Goal: Information Seeking & Learning: Learn about a topic

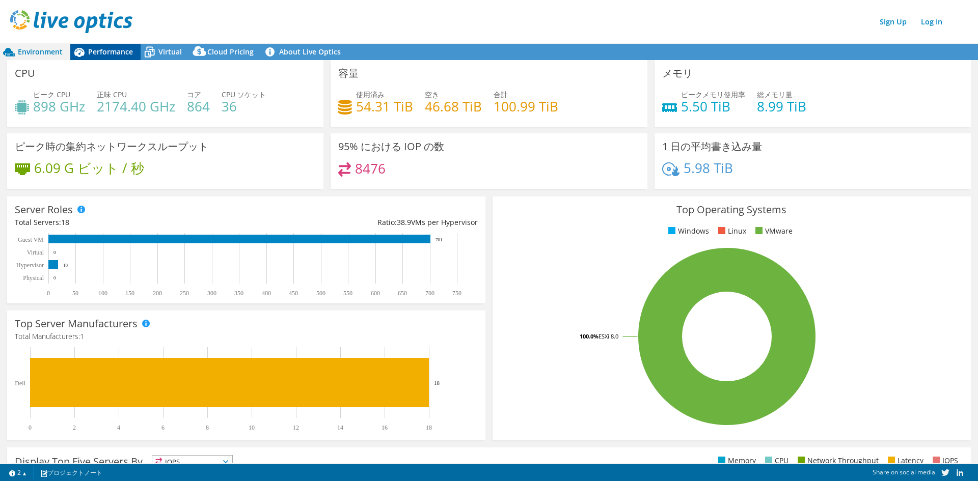
click at [111, 50] on span "Performance" at bounding box center [110, 52] width 45 height 10
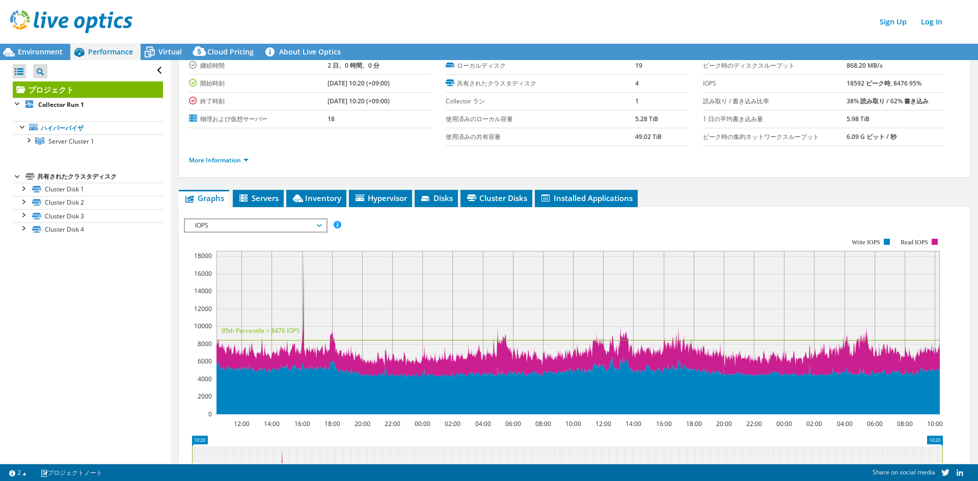
scroll to position [51, 0]
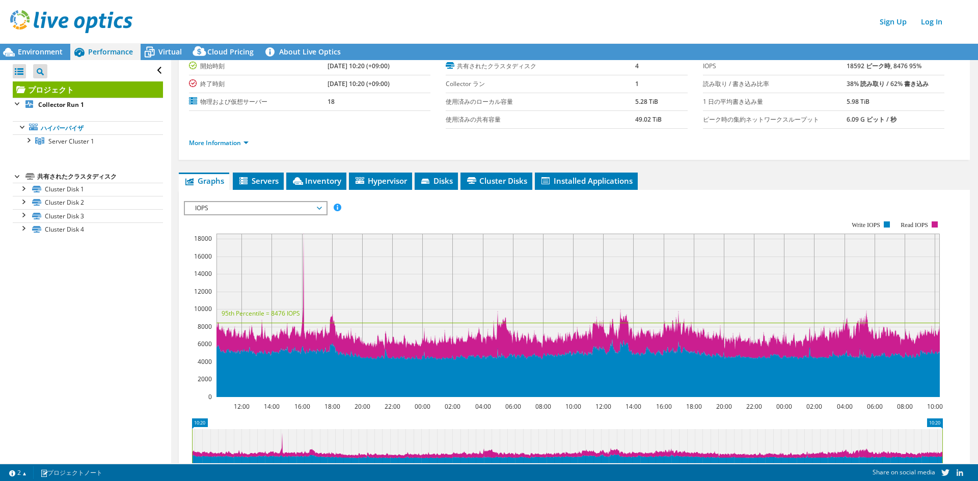
click at [294, 211] on span "IOPS" at bounding box center [255, 208] width 131 height 12
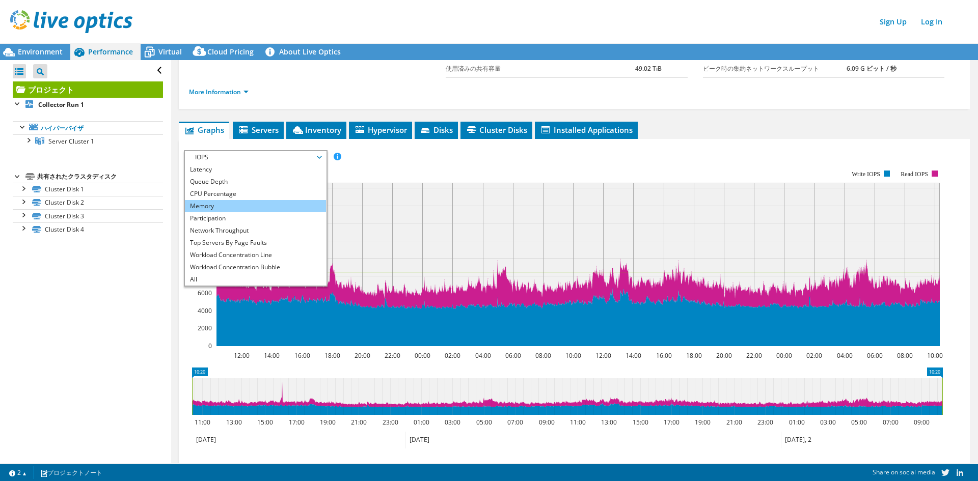
scroll to position [0, 0]
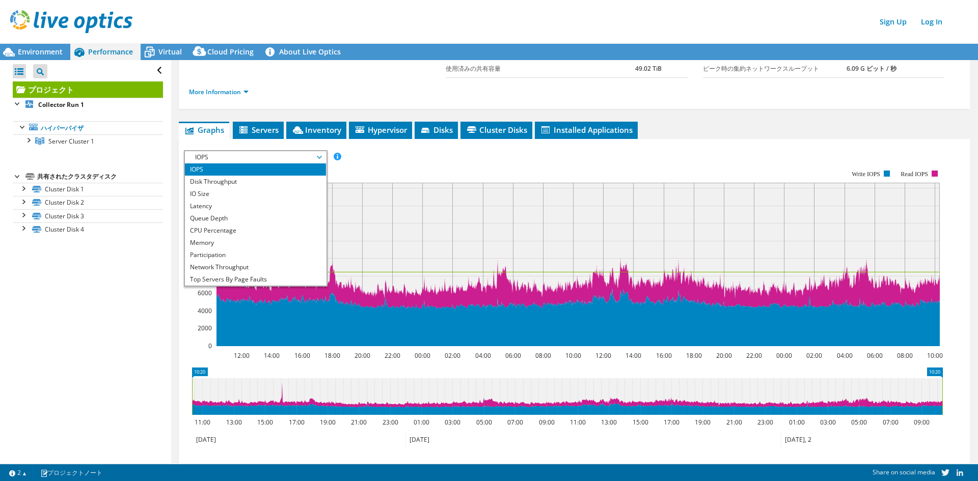
click at [437, 168] on rect at bounding box center [563, 258] width 759 height 204
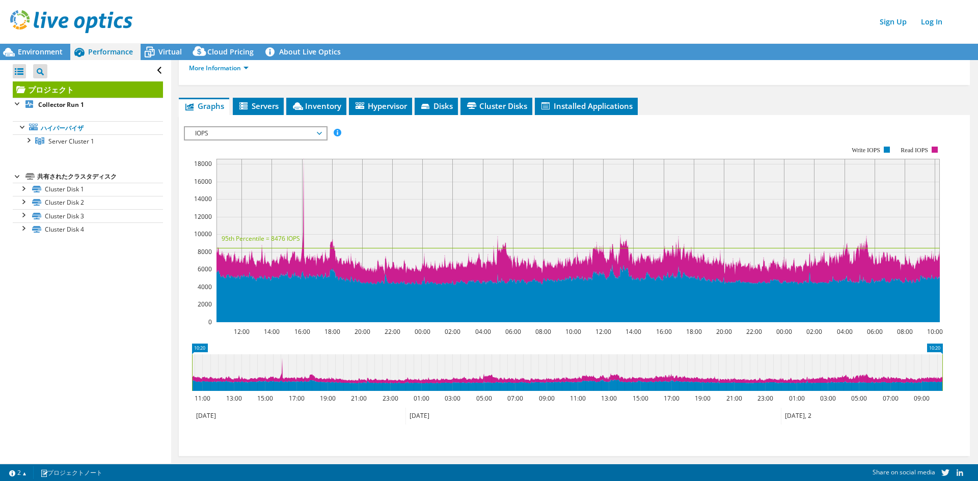
scroll to position [136, 0]
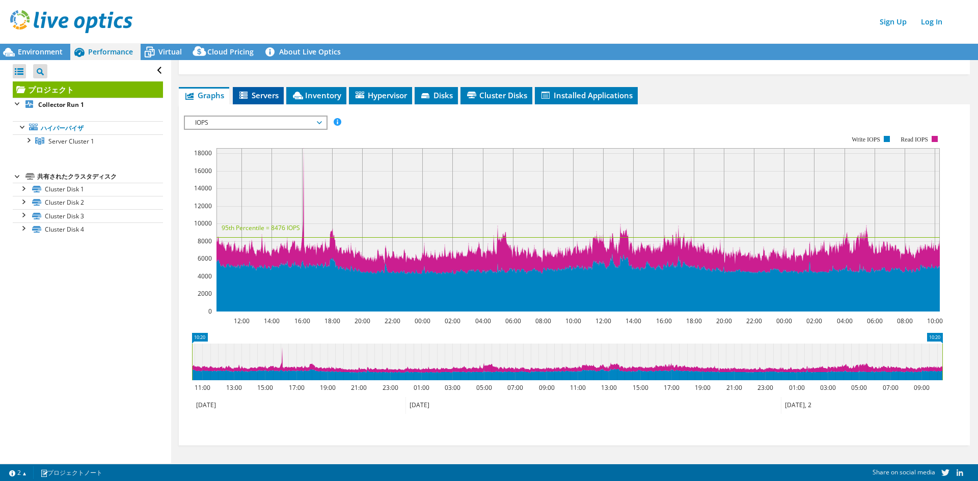
click at [258, 95] on span "Servers" at bounding box center [258, 95] width 41 height 10
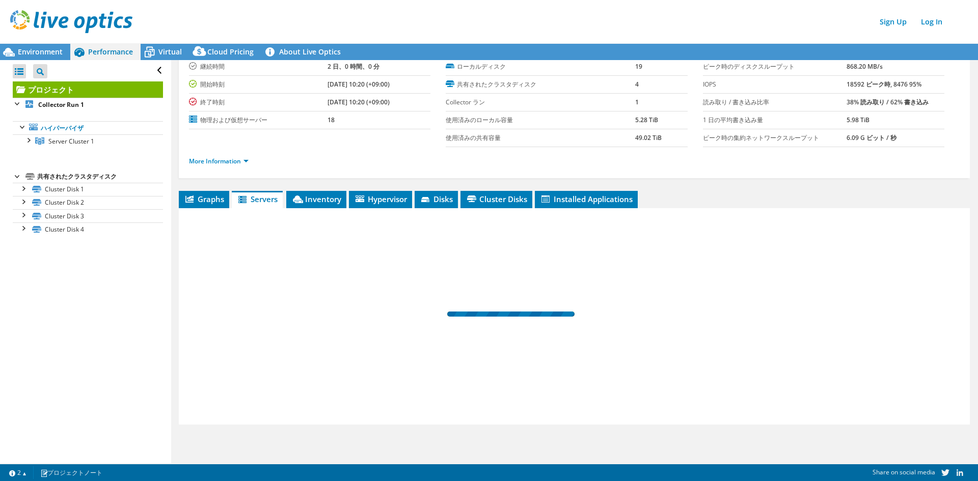
scroll to position [33, 0]
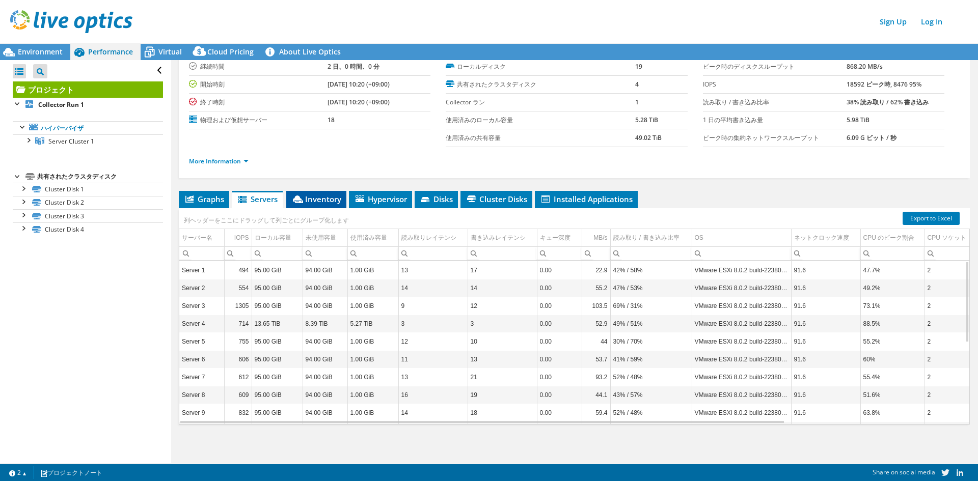
click at [316, 198] on span "Inventory" at bounding box center [316, 199] width 50 height 10
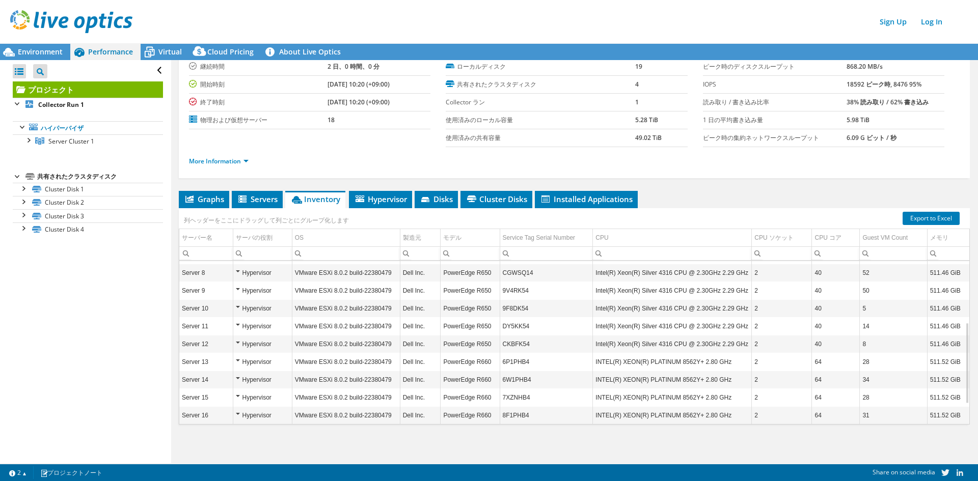
scroll to position [162, 0]
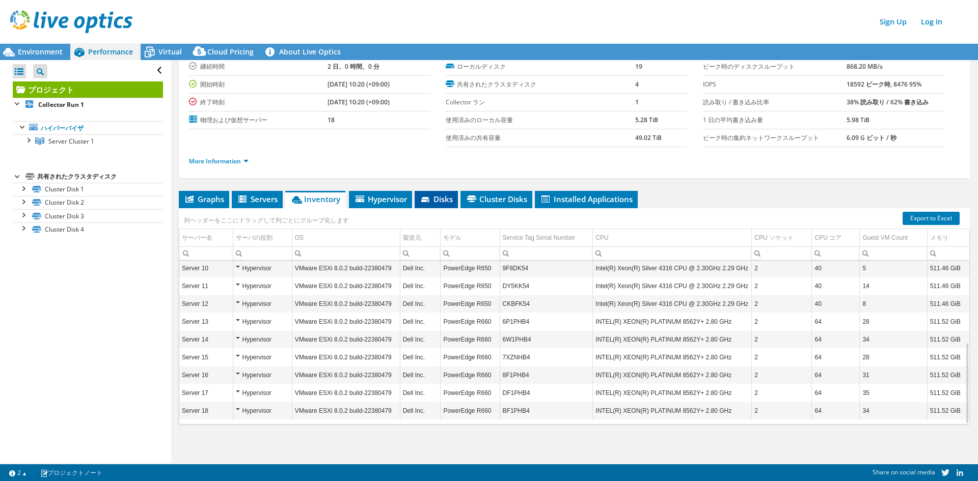
click at [441, 200] on span "Disks" at bounding box center [436, 199] width 33 height 10
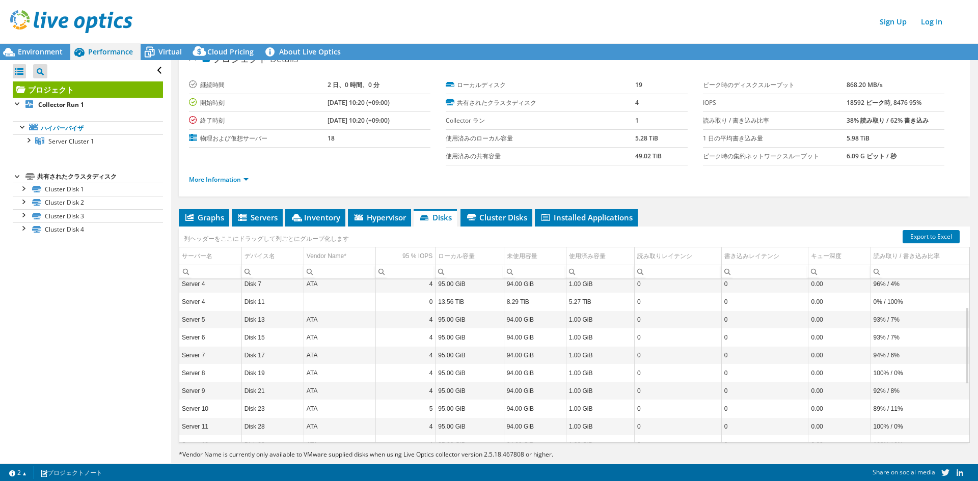
scroll to position [0, 0]
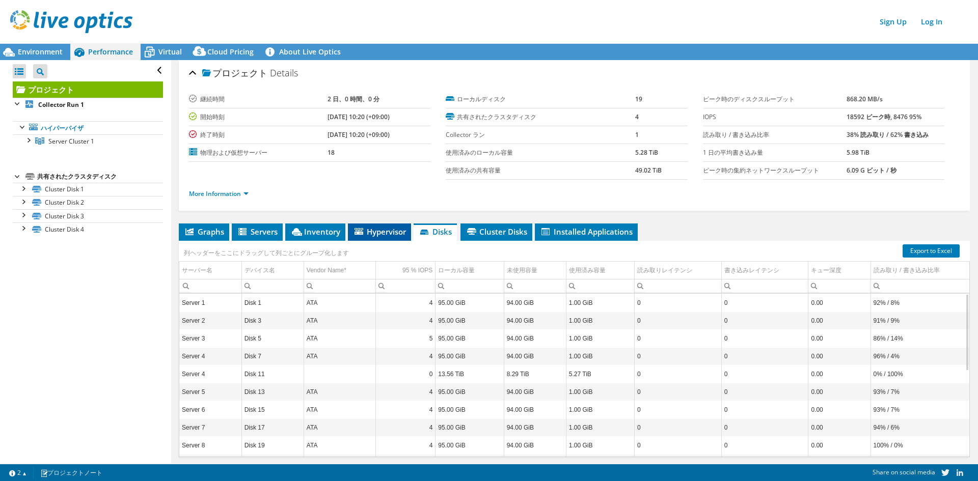
click at [393, 234] on span "Hypervisor" at bounding box center [379, 232] width 53 height 10
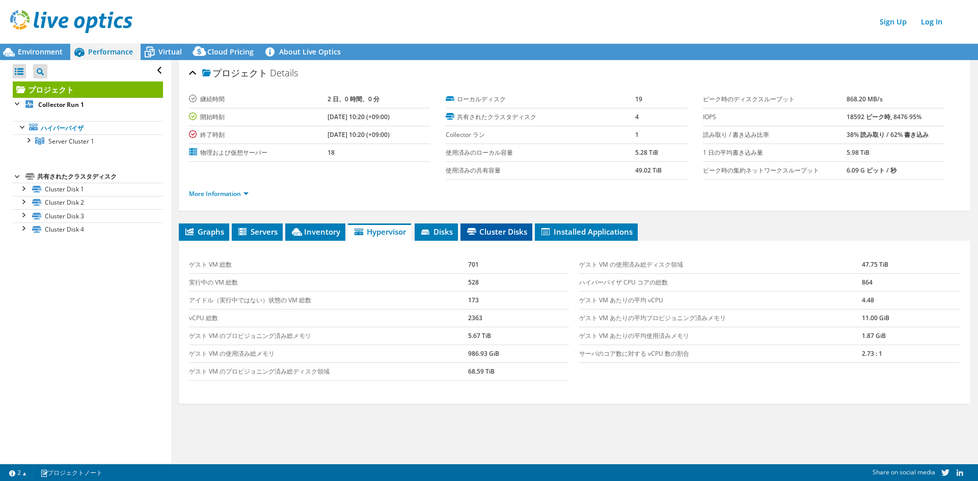
click at [504, 232] on span "Cluster Disks" at bounding box center [496, 232] width 62 height 10
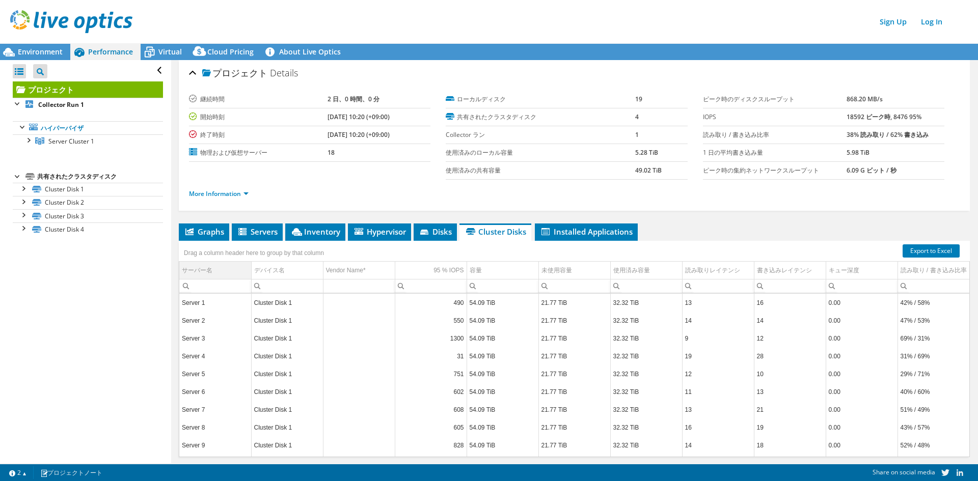
click at [220, 271] on td "サーバー名" at bounding box center [215, 271] width 72 height 18
click at [222, 273] on td "サーバー名" at bounding box center [215, 271] width 72 height 18
click at [621, 227] on span "Installed Applications" at bounding box center [586, 232] width 93 height 10
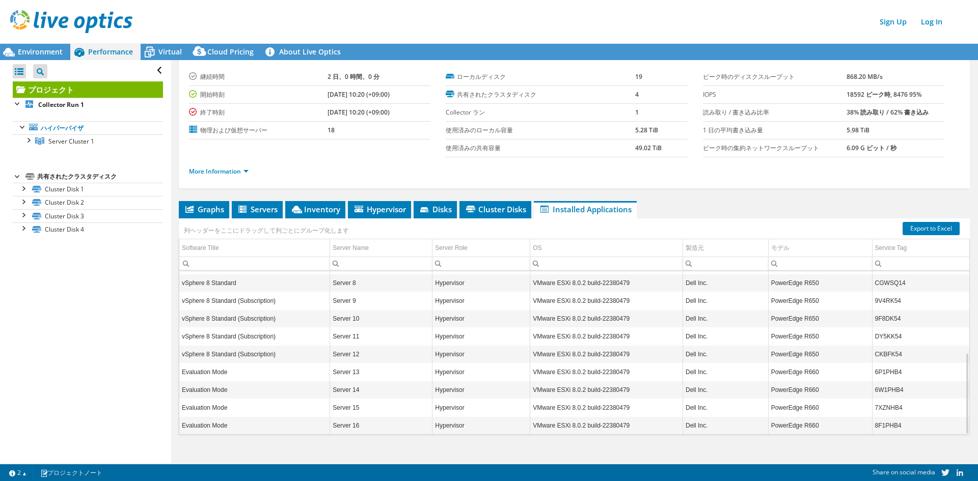
scroll to position [162, 0]
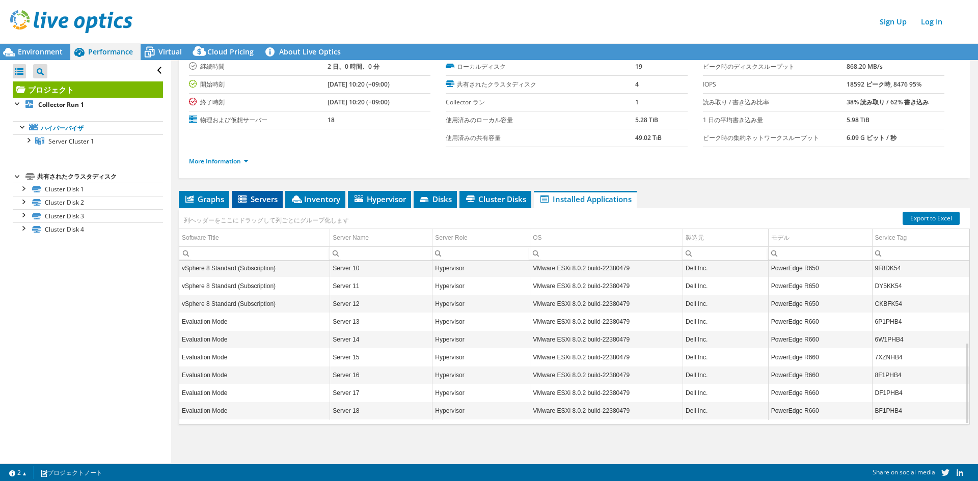
click at [244, 199] on icon at bounding box center [242, 199] width 8 height 7
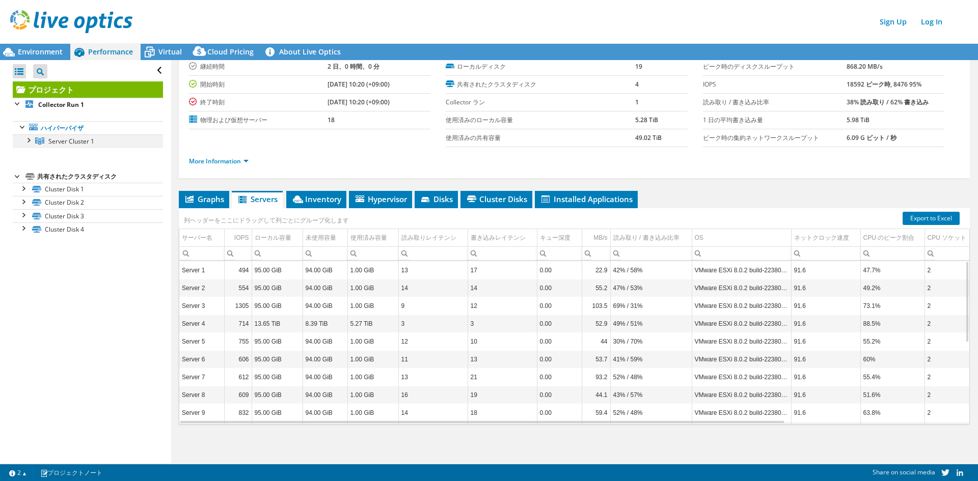
click at [25, 140] on div at bounding box center [28, 139] width 10 height 10
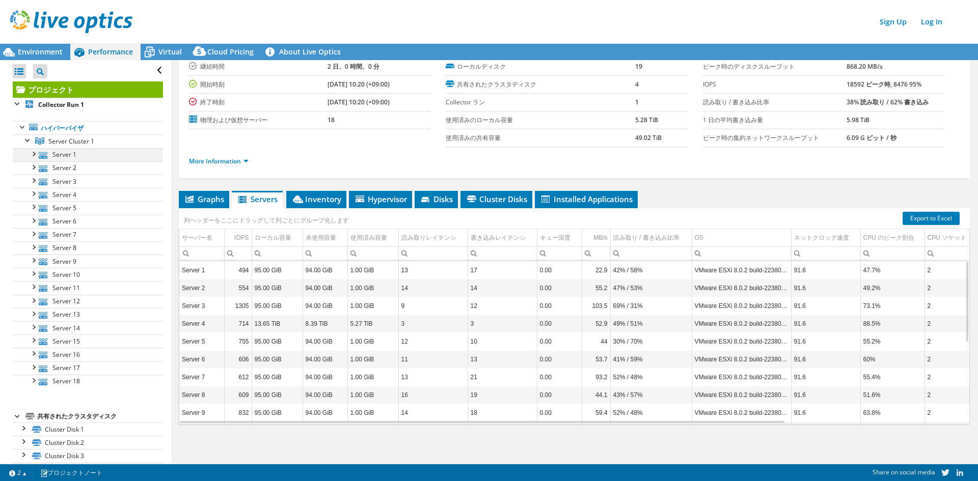
click at [35, 153] on div at bounding box center [33, 153] width 10 height 10
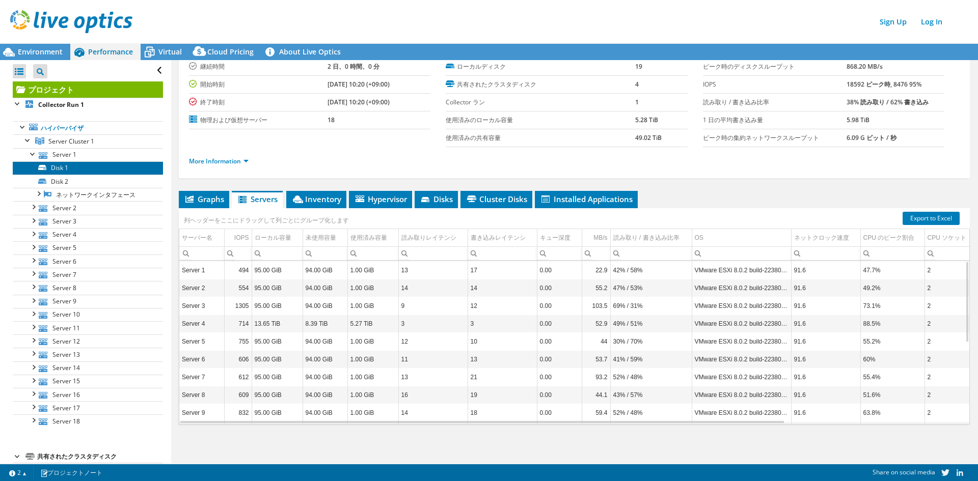
click at [96, 169] on link "Disk 1" at bounding box center [88, 167] width 150 height 13
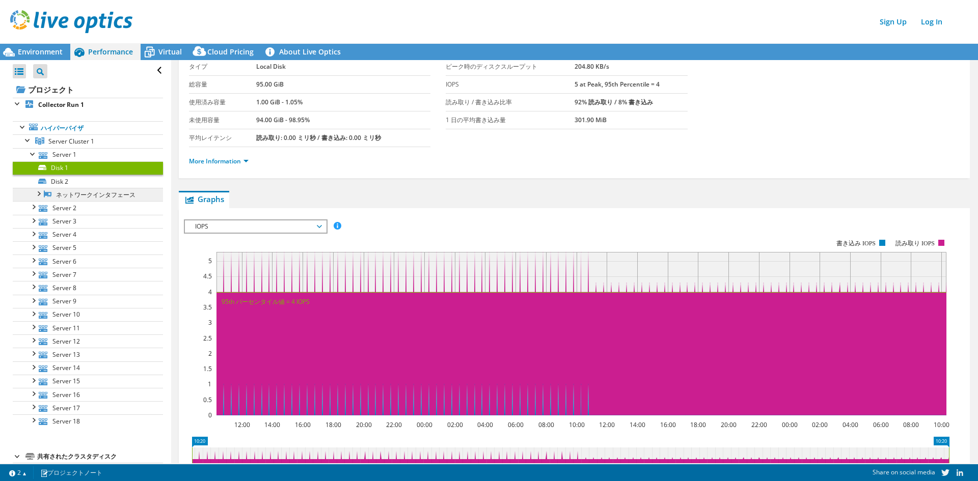
click at [94, 188] on link "ネットワークインタフェース" at bounding box center [88, 194] width 150 height 13
click at [92, 181] on link "Disk 2" at bounding box center [88, 181] width 150 height 13
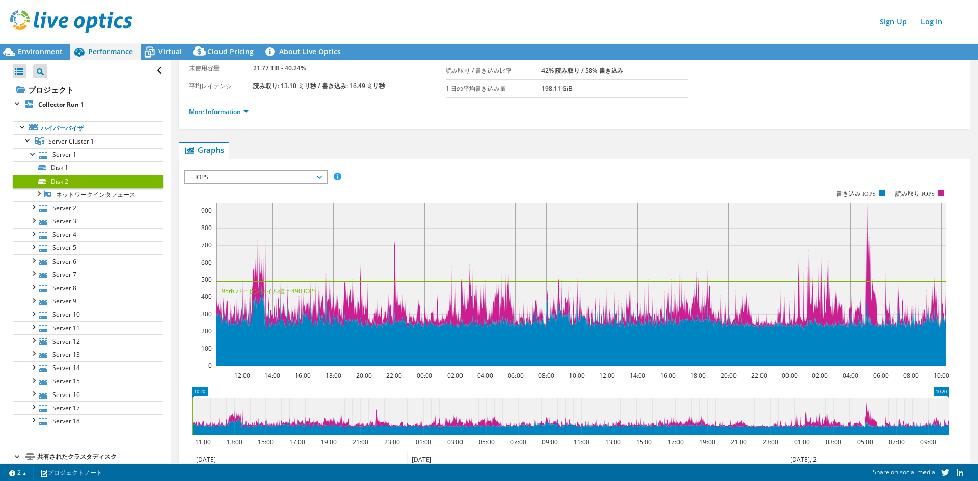
scroll to position [0, 0]
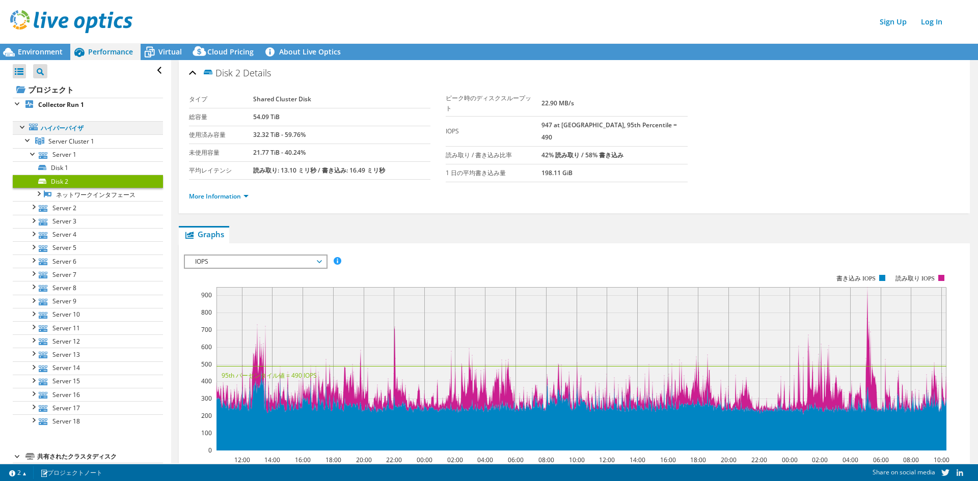
click at [20, 130] on div at bounding box center [23, 126] width 10 height 10
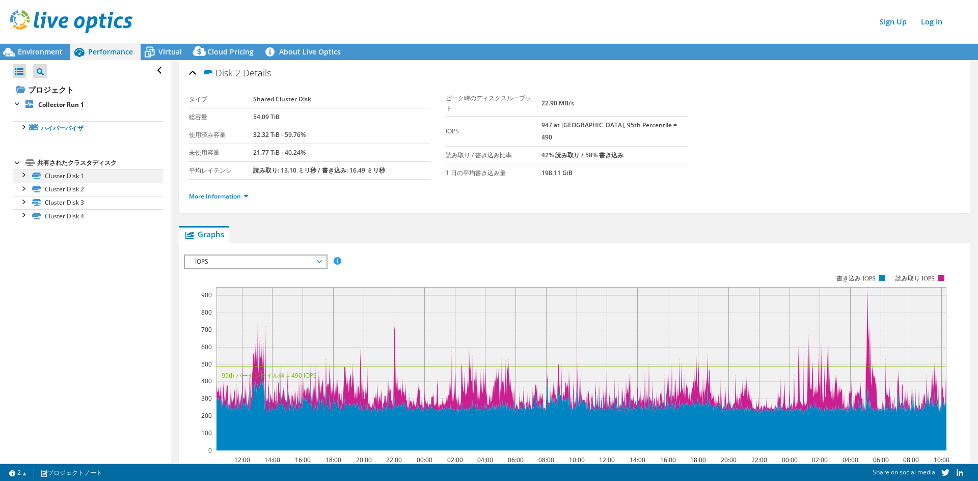
click at [24, 177] on div at bounding box center [23, 174] width 10 height 10
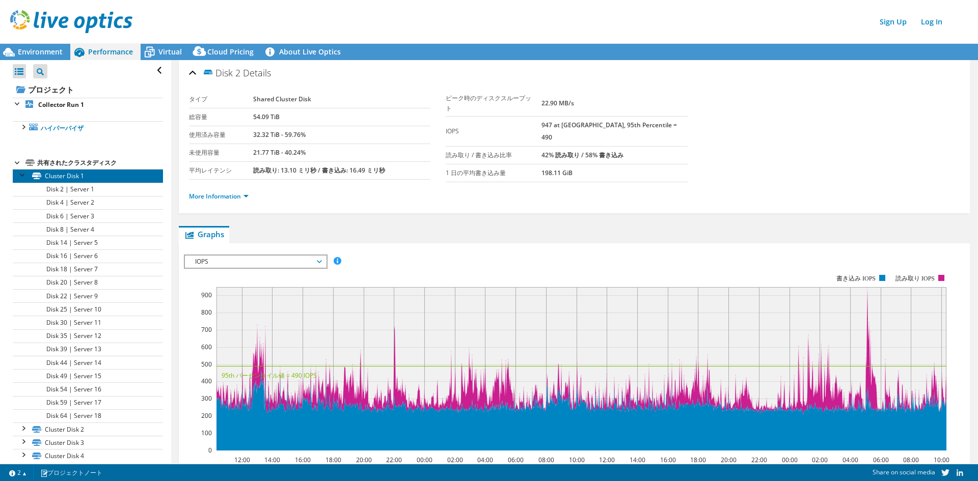
click at [76, 176] on link "Cluster Disk 1" at bounding box center [88, 175] width 150 height 13
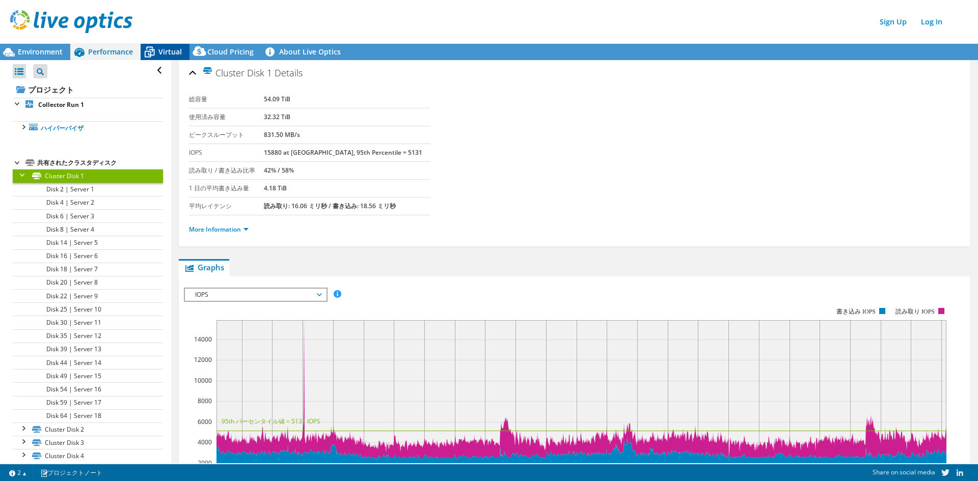
click at [163, 51] on span "Virtual" at bounding box center [169, 52] width 23 height 10
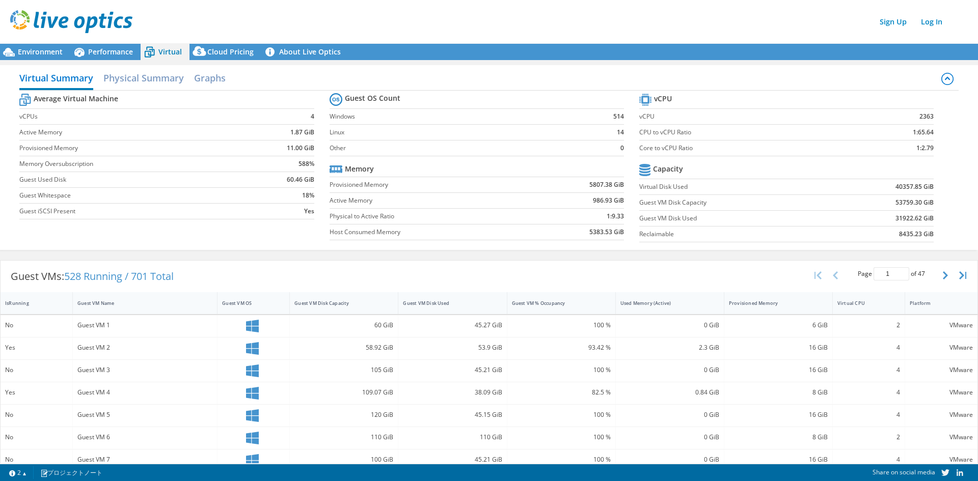
click at [946, 325] on div "VMware" at bounding box center [941, 325] width 63 height 11
click at [201, 83] on h2 "Graphs" at bounding box center [210, 79] width 32 height 22
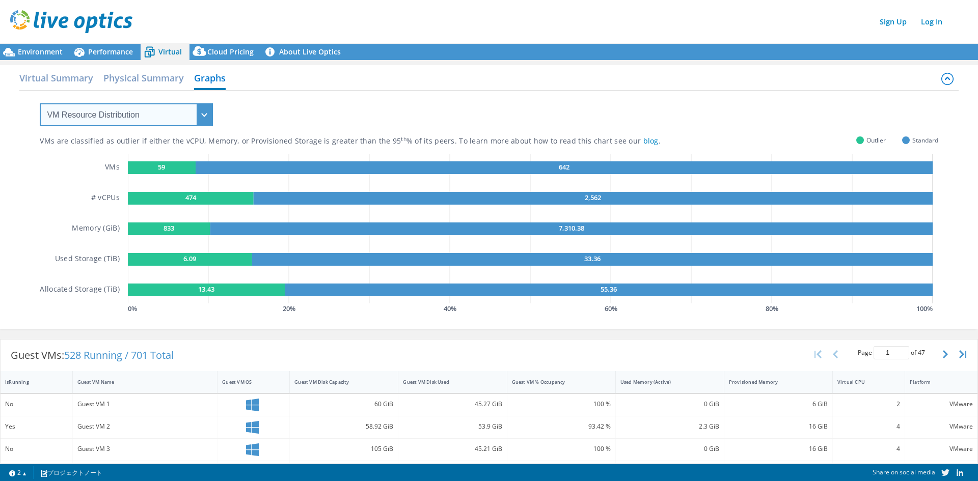
click at [186, 115] on select "VM Resource Distribution Provisioning Contrast Over Provisioning" at bounding box center [126, 114] width 173 height 23
click at [295, 100] on div "VMs are classified as outlier if either the vCPU, Memory, or Provisioned Storag…" at bounding box center [489, 204] width 898 height 226
click at [172, 115] on select "VM Resource Distribution Provisioning Contrast Over Provisioning" at bounding box center [126, 114] width 173 height 23
click at [40, 103] on select "VM Resource Distribution Provisioning Contrast Over Provisioning" at bounding box center [126, 114] width 173 height 23
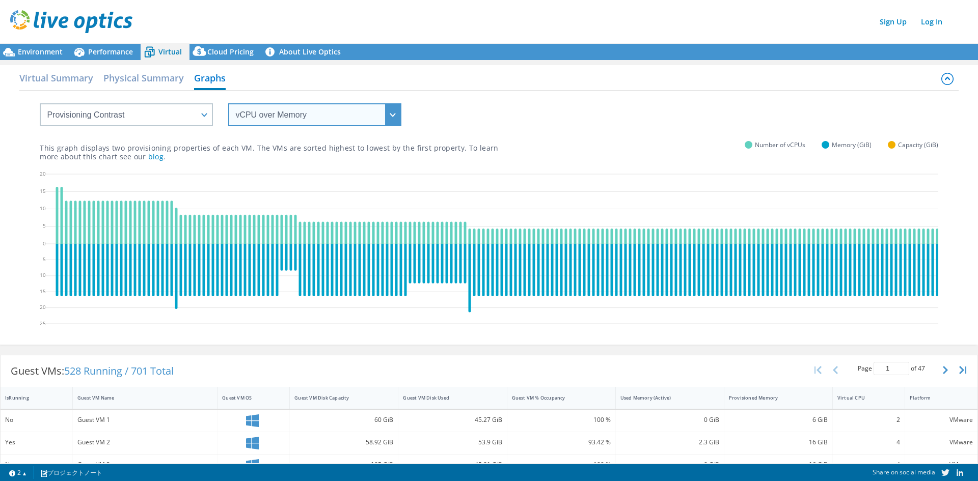
click at [289, 114] on select "vCPU over Memory vCPU over Capacity Memory over vCPU Memory over Capacity Capac…" at bounding box center [314, 114] width 173 height 23
click at [348, 117] on select "vCPU over Memory vCPU over Capacity Memory over vCPU Memory over Capacity Capac…" at bounding box center [314, 114] width 173 height 23
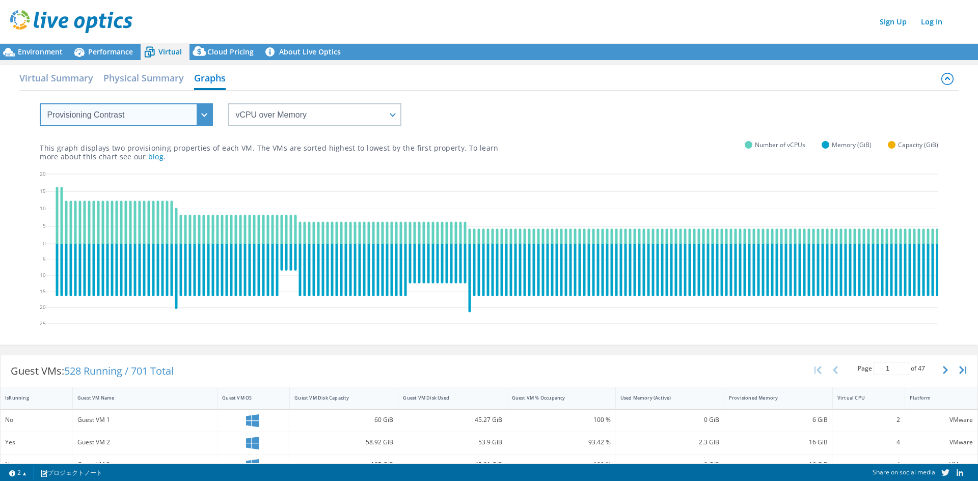
click at [189, 114] on select "VM Resource Distribution Provisioning Contrast Over Provisioning" at bounding box center [126, 114] width 173 height 23
click at [40, 103] on select "VM Resource Distribution Provisioning Contrast Over Provisioning" at bounding box center [126, 114] width 173 height 23
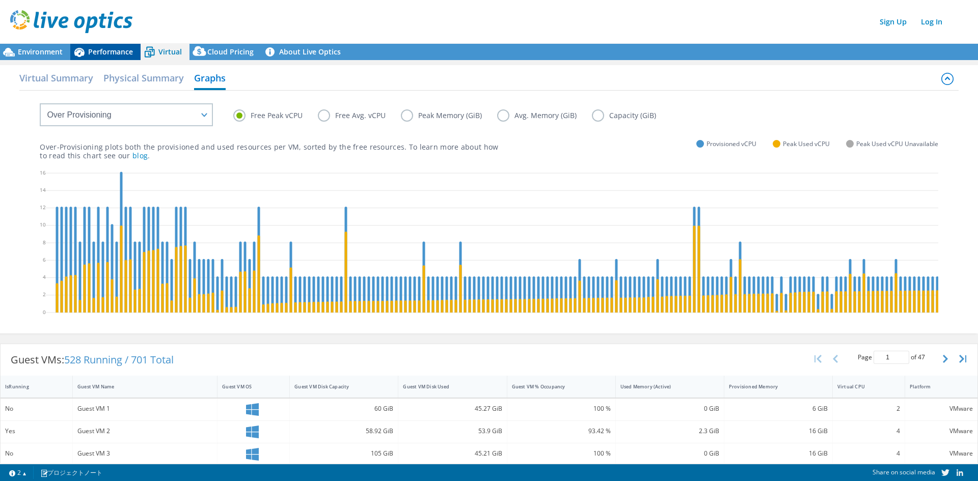
click at [93, 52] on span "Performance" at bounding box center [110, 52] width 45 height 10
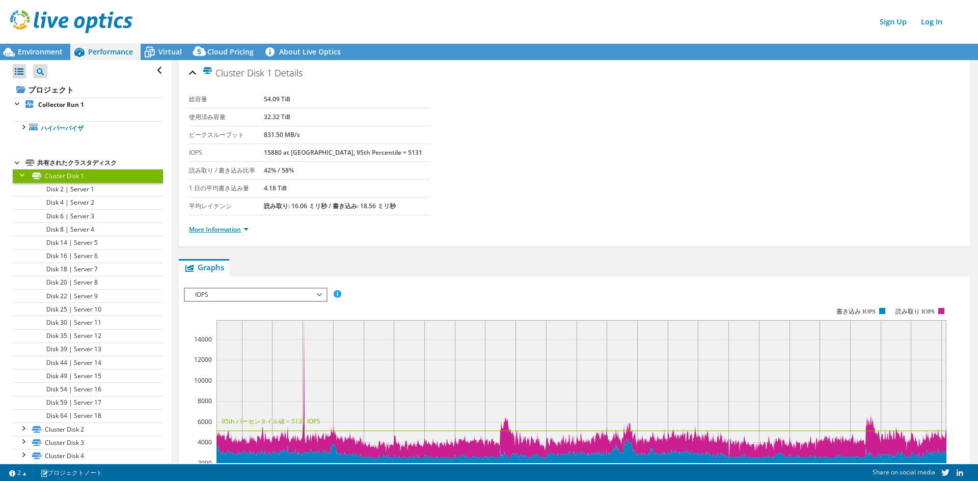
click at [241, 231] on link "More Information" at bounding box center [219, 229] width 60 height 9
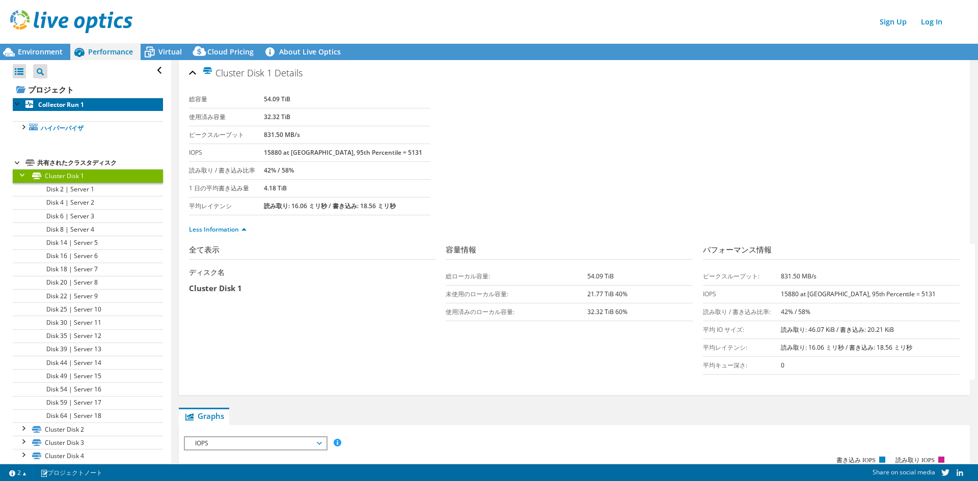
click at [58, 102] on b "Collector Run 1" at bounding box center [61, 104] width 46 height 9
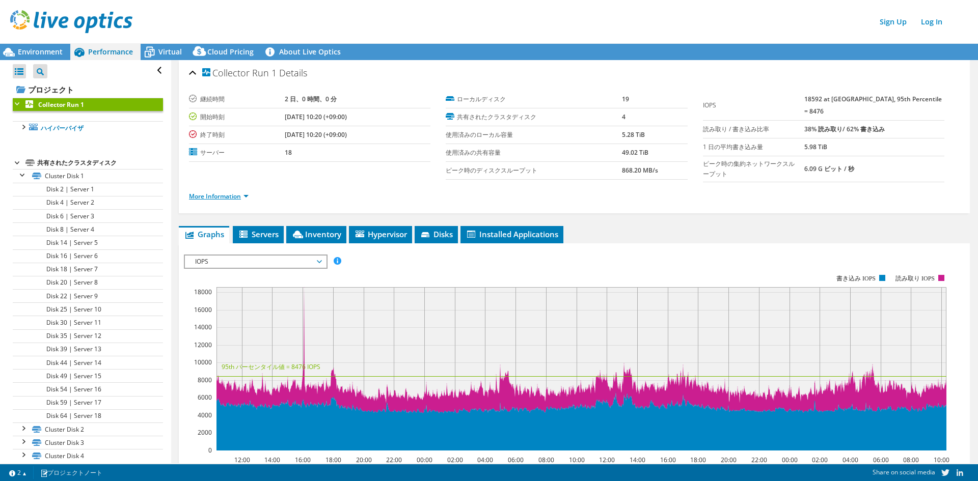
click at [235, 194] on link "More Information" at bounding box center [219, 196] width 60 height 9
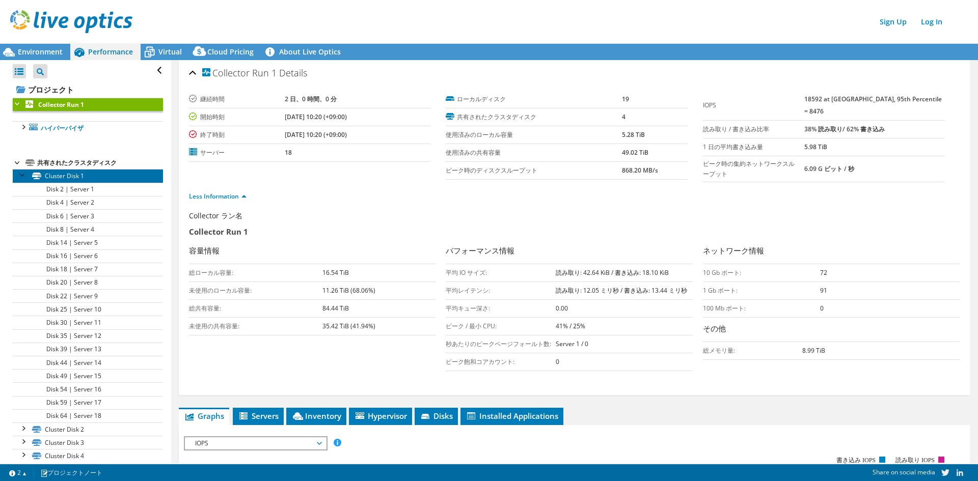
click at [82, 178] on link "Cluster Disk 1" at bounding box center [88, 175] width 150 height 13
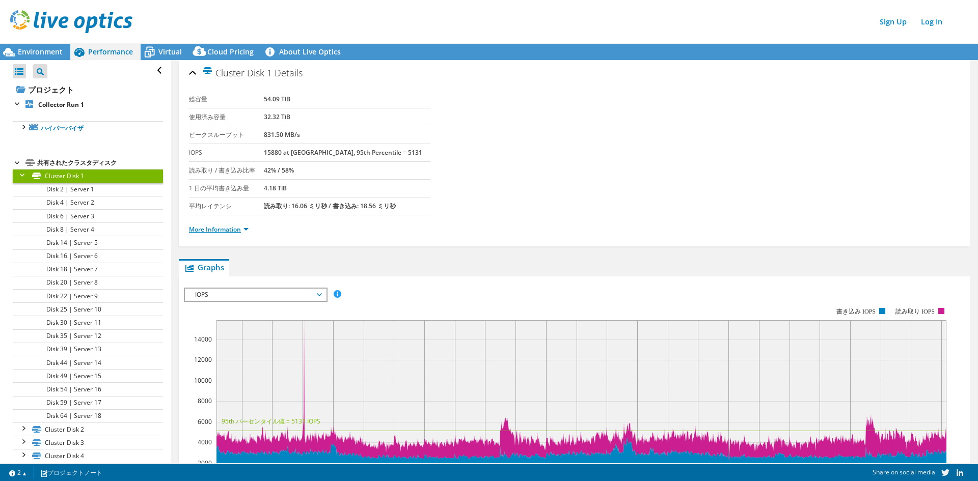
click at [230, 228] on link "More Information" at bounding box center [219, 229] width 60 height 9
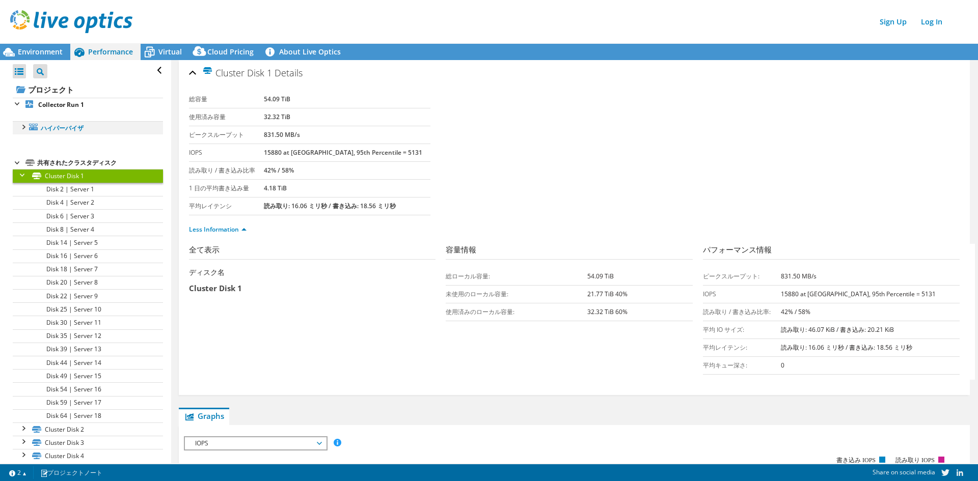
click at [22, 129] on div at bounding box center [23, 126] width 10 height 10
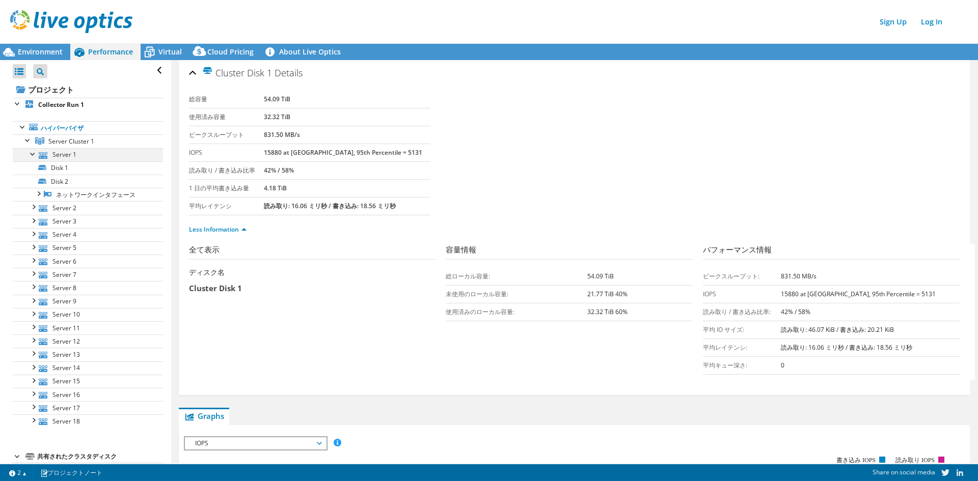
click at [32, 152] on div at bounding box center [33, 153] width 10 height 10
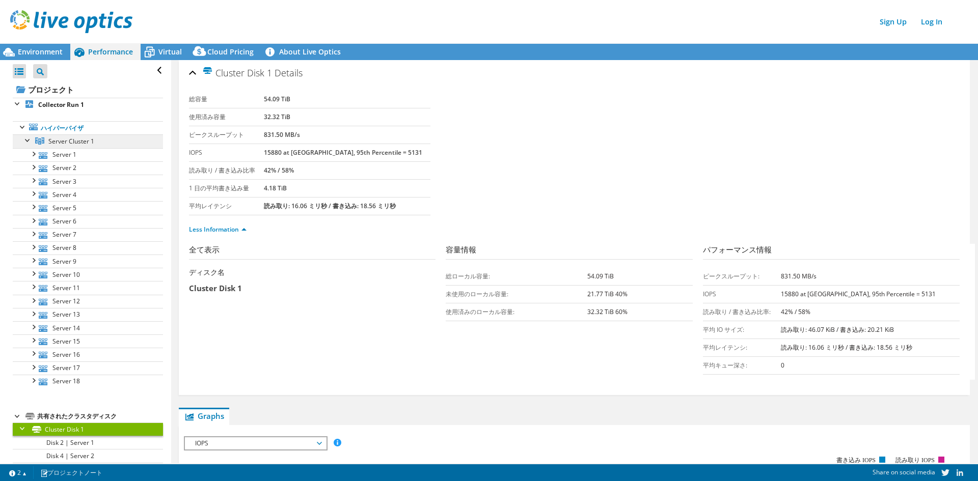
click at [83, 140] on span "Server Cluster 1" at bounding box center [71, 141] width 46 height 9
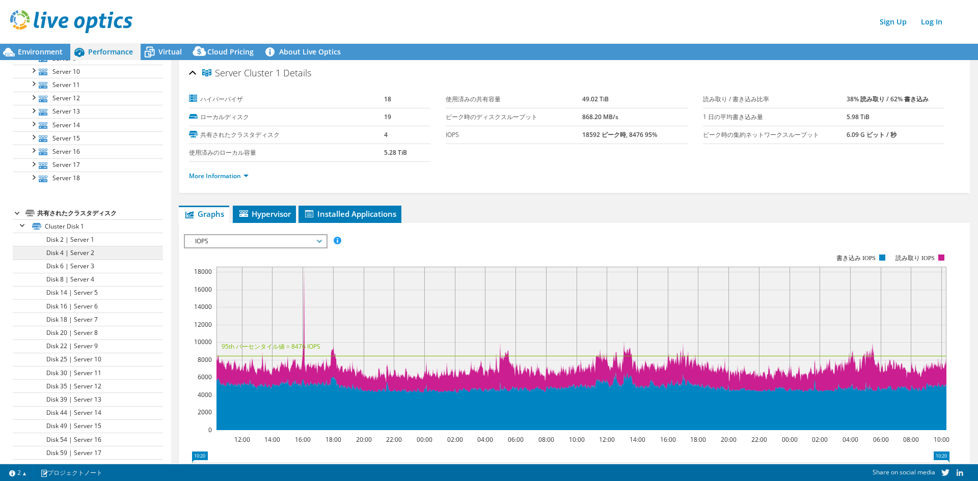
scroll to position [204, 0]
click at [91, 231] on link "Cluster Disk 1" at bounding box center [88, 225] width 150 height 13
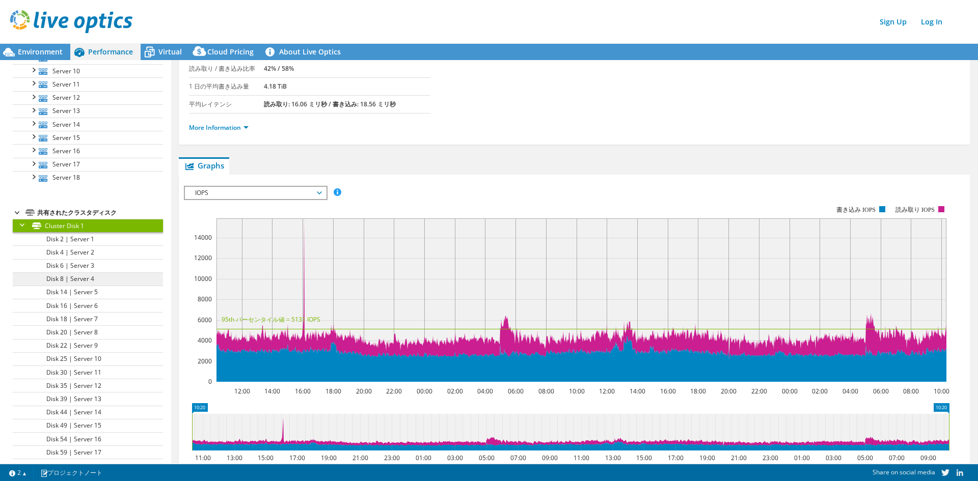
scroll to position [265, 0]
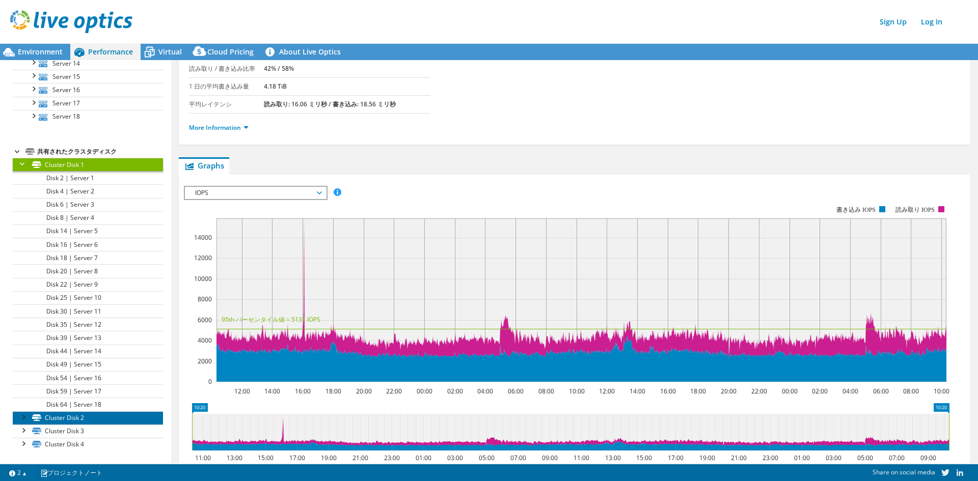
click at [67, 418] on link "Cluster Disk 2" at bounding box center [88, 417] width 150 height 13
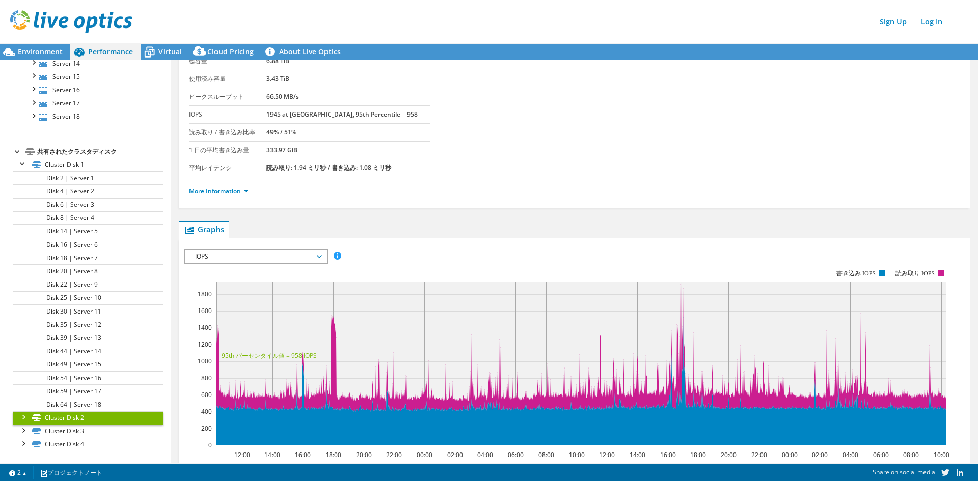
scroll to position [0, 0]
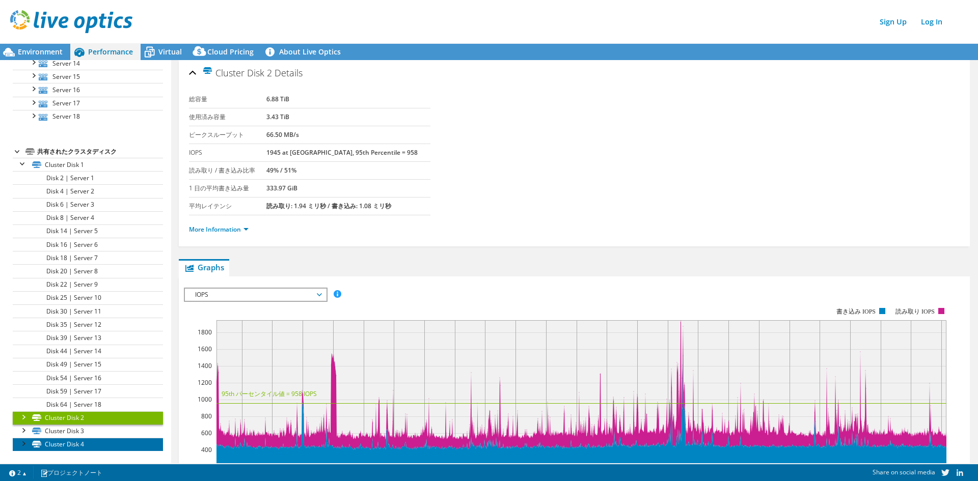
click at [71, 442] on link "Cluster Disk 4" at bounding box center [88, 444] width 150 height 13
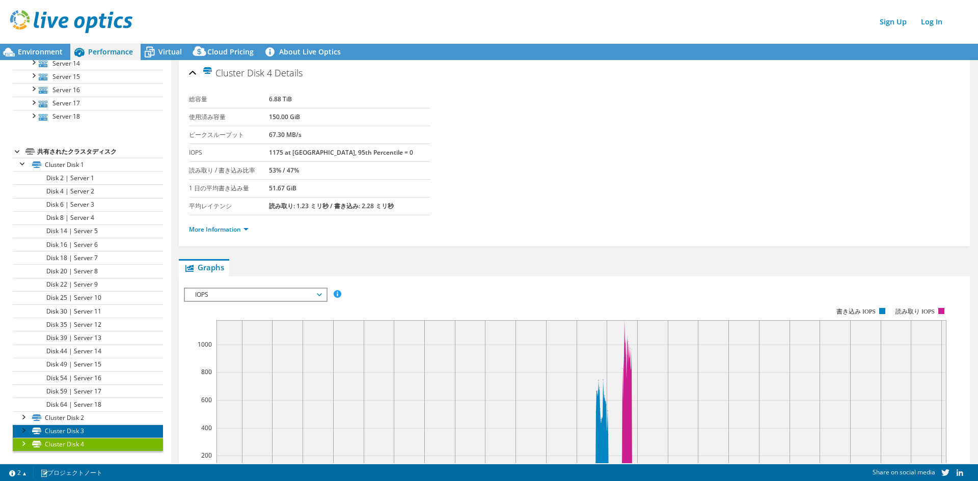
click at [71, 430] on link "Cluster Disk 3" at bounding box center [88, 431] width 150 height 13
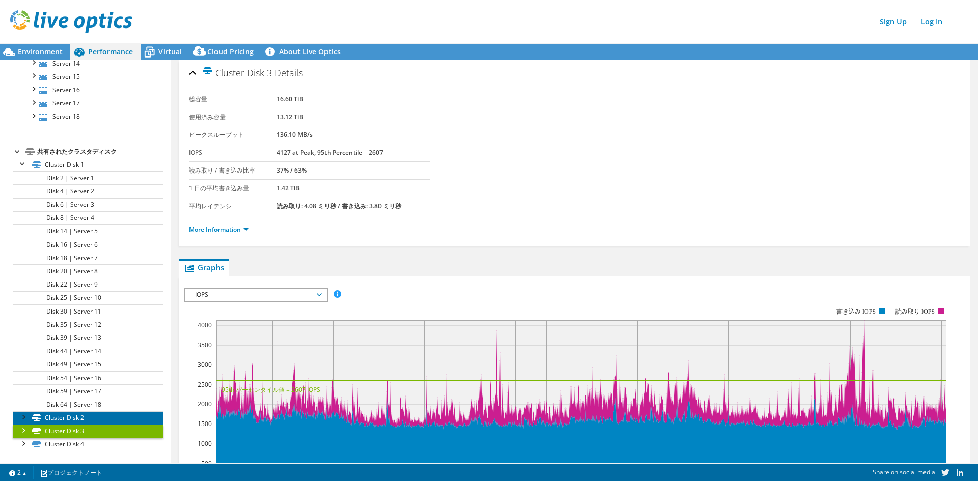
click at [102, 418] on link "Cluster Disk 2" at bounding box center [88, 417] width 150 height 13
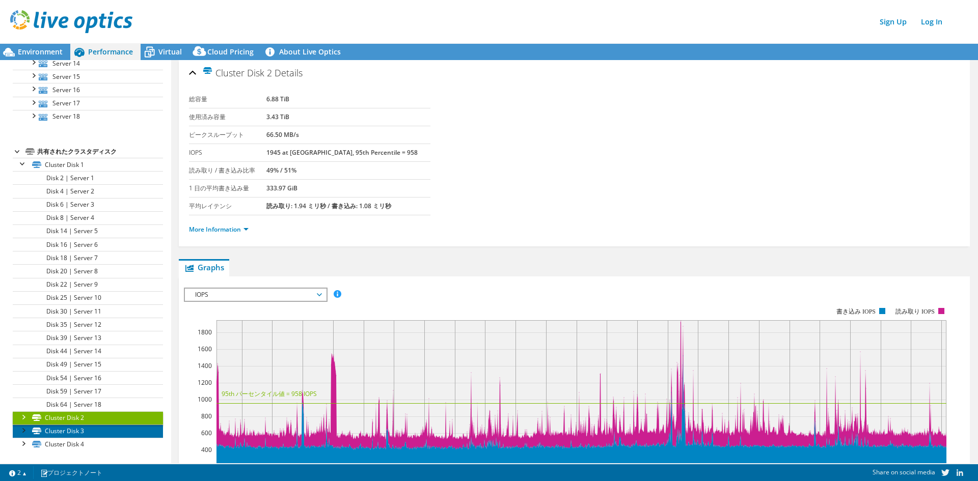
click at [101, 431] on link "Cluster Disk 3" at bounding box center [88, 431] width 150 height 13
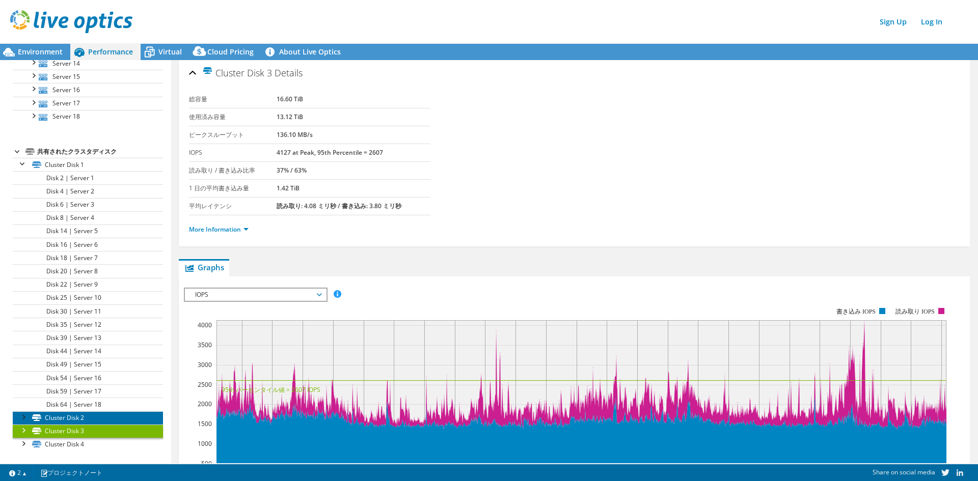
click at [104, 420] on link "Cluster Disk 2" at bounding box center [88, 417] width 150 height 13
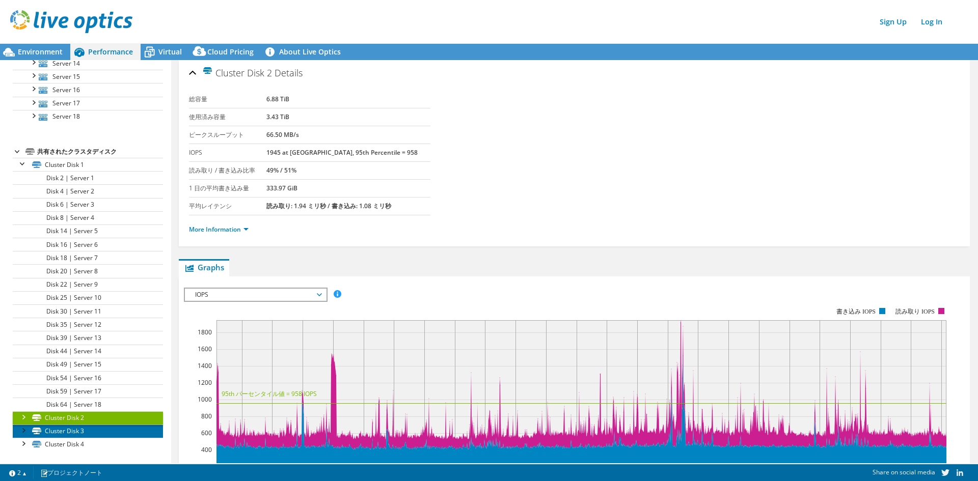
click at [91, 431] on link "Cluster Disk 3" at bounding box center [88, 431] width 150 height 13
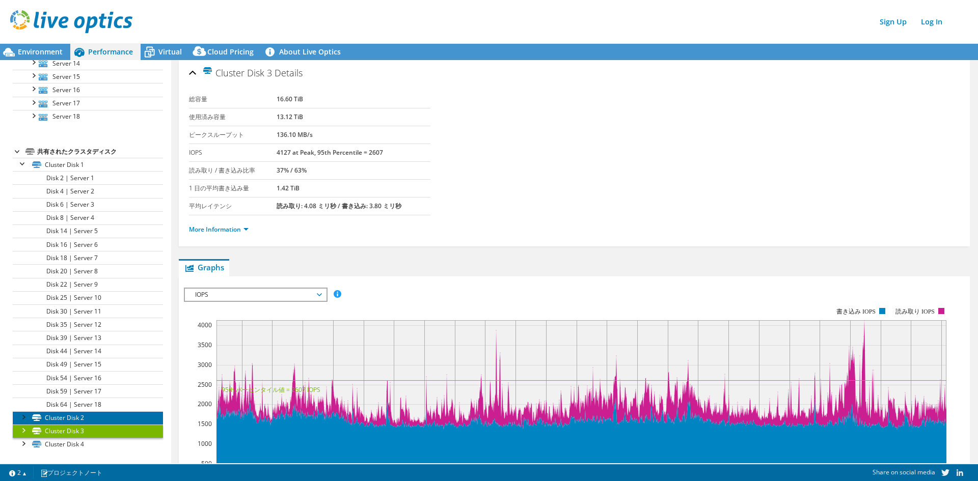
click at [100, 420] on link "Cluster Disk 2" at bounding box center [88, 417] width 150 height 13
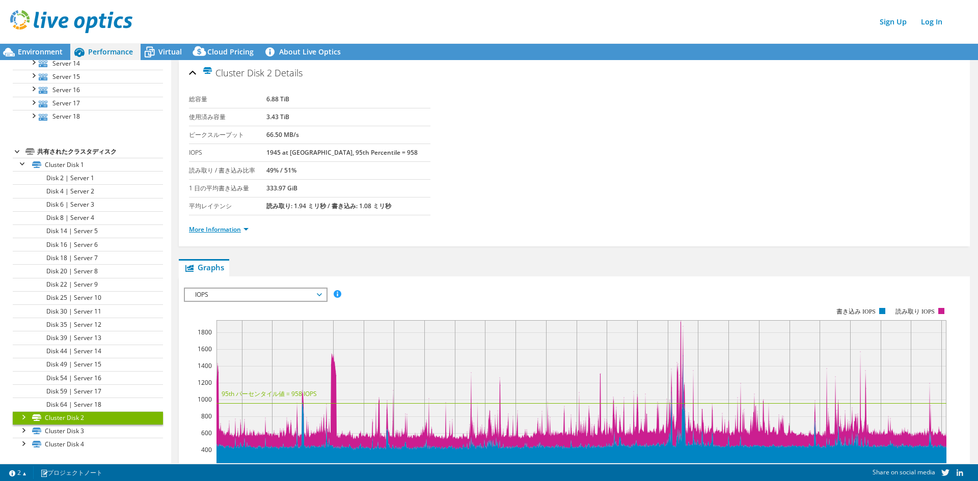
click at [226, 230] on link "More Information" at bounding box center [219, 229] width 60 height 9
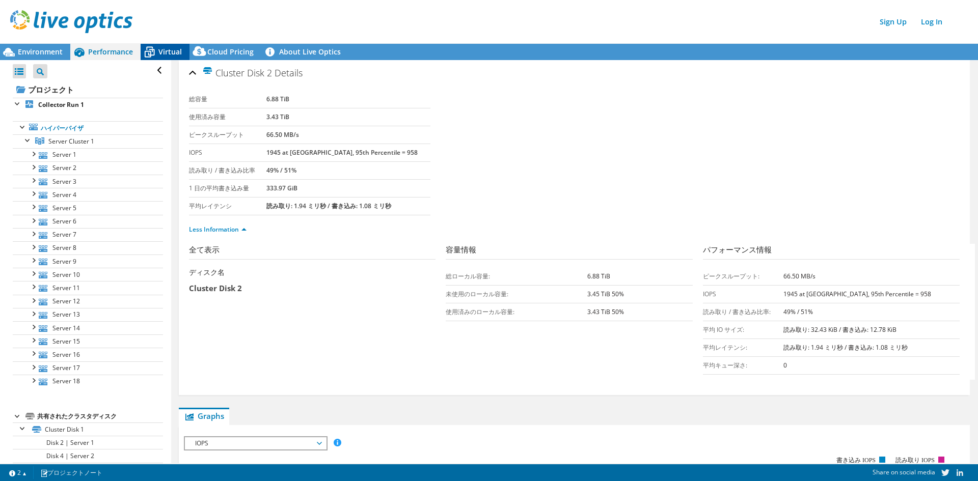
click at [170, 53] on span "Virtual" at bounding box center [169, 52] width 23 height 10
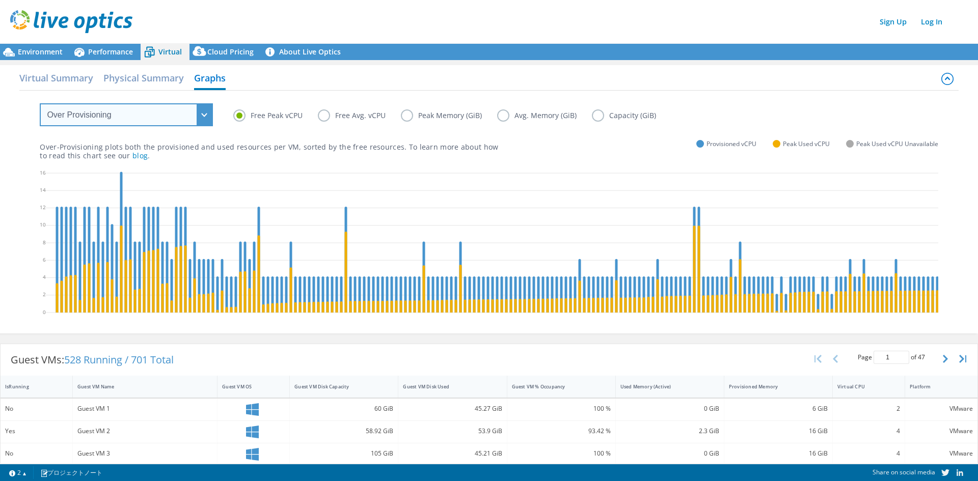
click at [181, 114] on select "VM Resource Distribution Provisioning Contrast Over Provisioning" at bounding box center [126, 114] width 173 height 23
select select "VM Resource Distribution"
click at [40, 103] on select "VM Resource Distribution Provisioning Contrast Over Provisioning" at bounding box center [126, 114] width 173 height 23
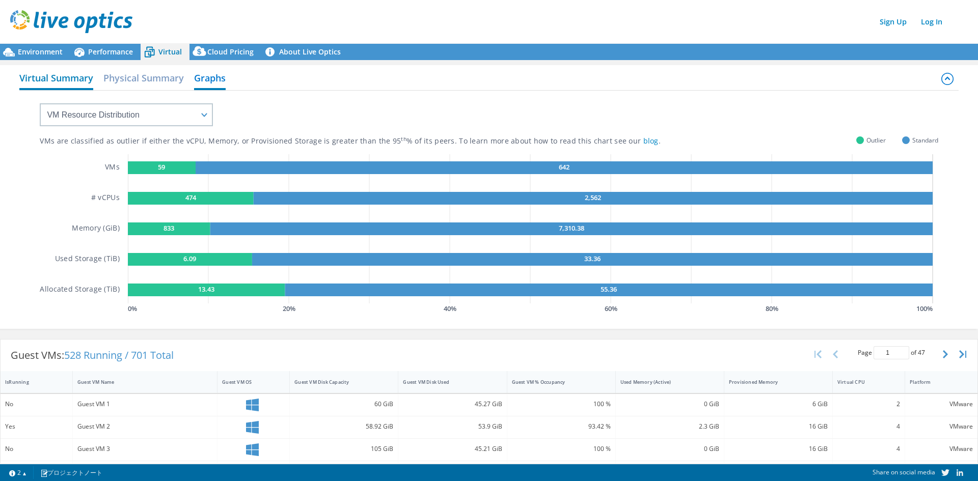
click at [62, 79] on h2 "Virtual Summary" at bounding box center [56, 79] width 74 height 22
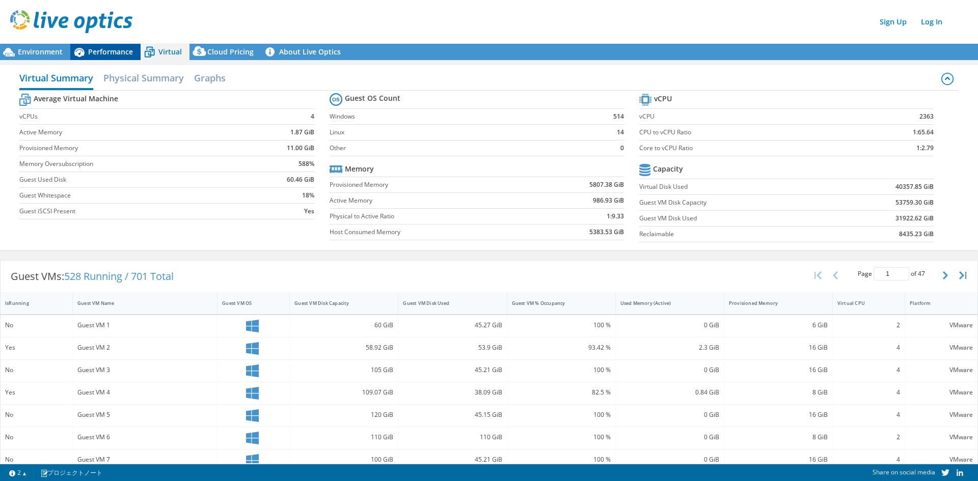
click at [125, 52] on span "Performance" at bounding box center [110, 52] width 45 height 10
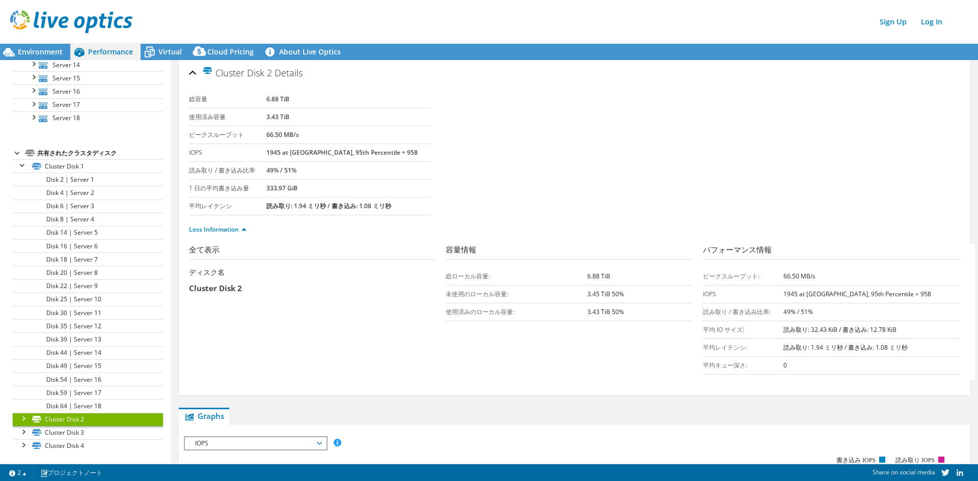
scroll to position [265, 0]
click at [65, 431] on link "Cluster Disk 3" at bounding box center [88, 431] width 150 height 13
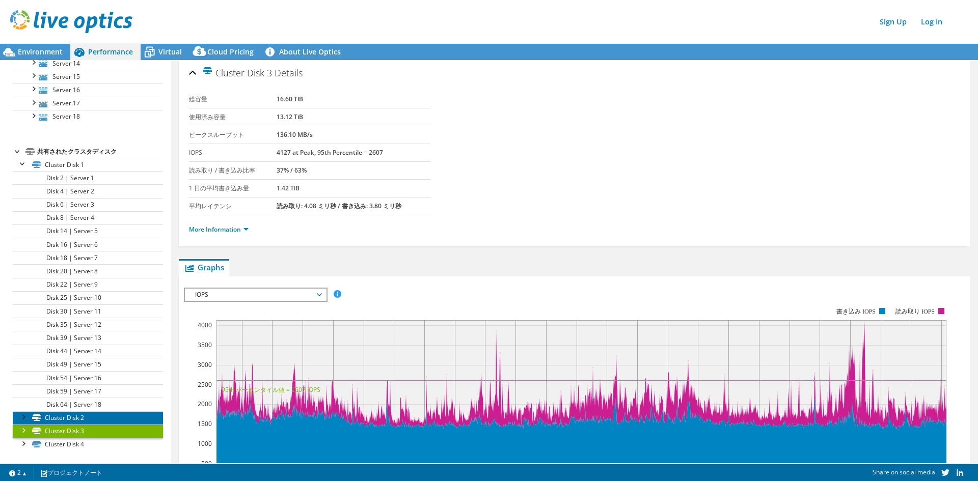
click at [69, 419] on link "Cluster Disk 2" at bounding box center [88, 417] width 150 height 13
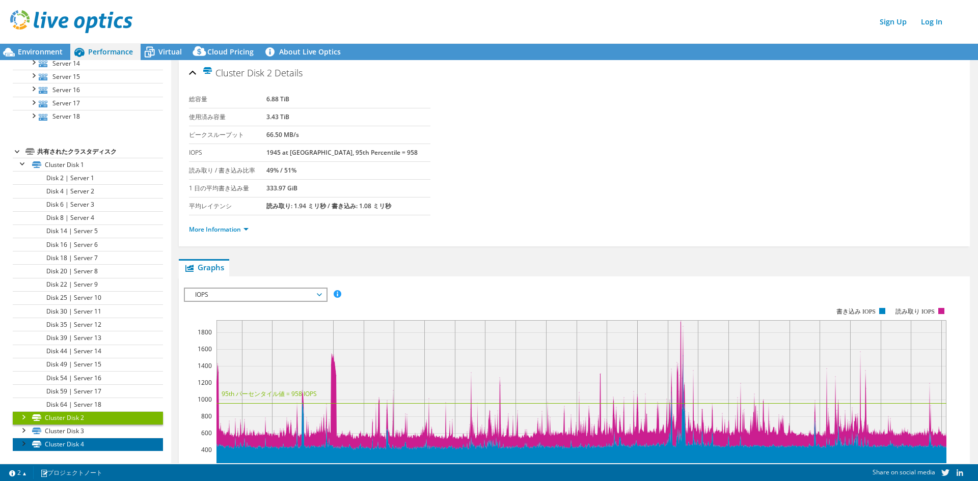
click at [83, 444] on link "Cluster Disk 4" at bounding box center [88, 444] width 150 height 13
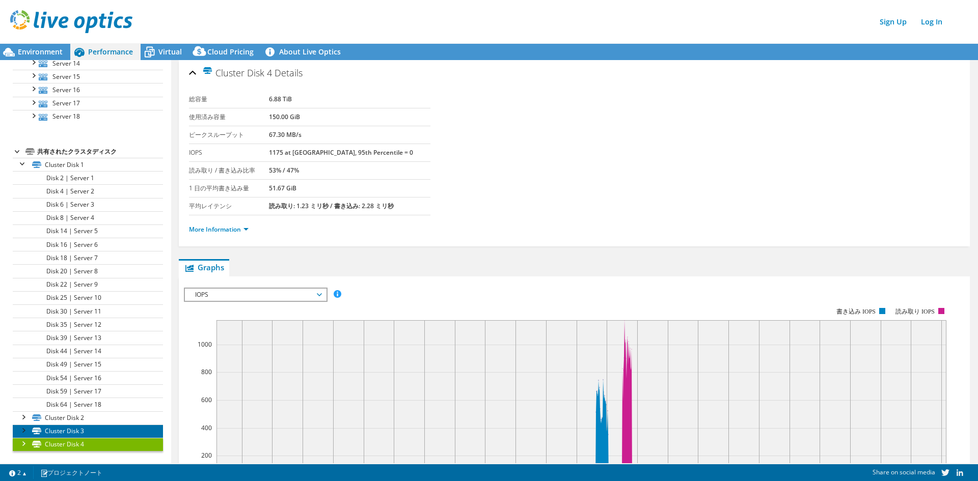
click at [94, 431] on link "Cluster Disk 3" at bounding box center [88, 431] width 150 height 13
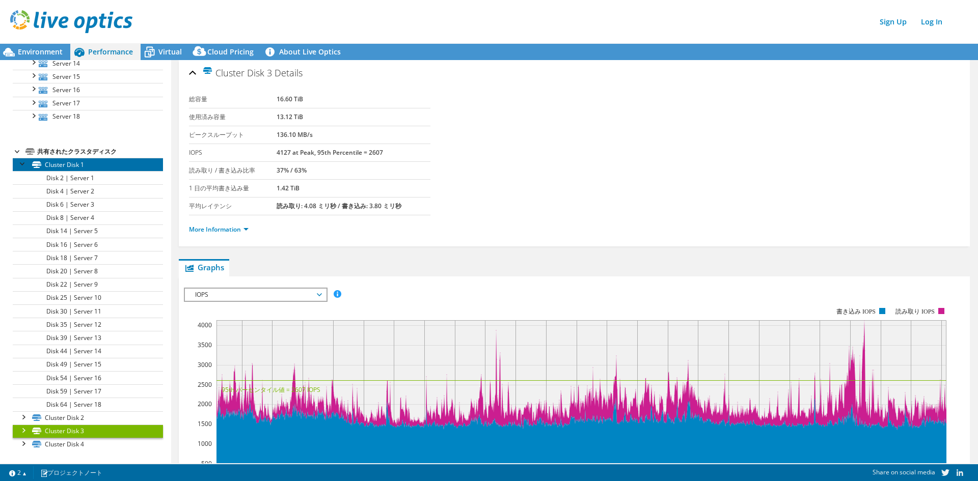
click at [16, 163] on link "Cluster Disk 1" at bounding box center [88, 164] width 150 height 13
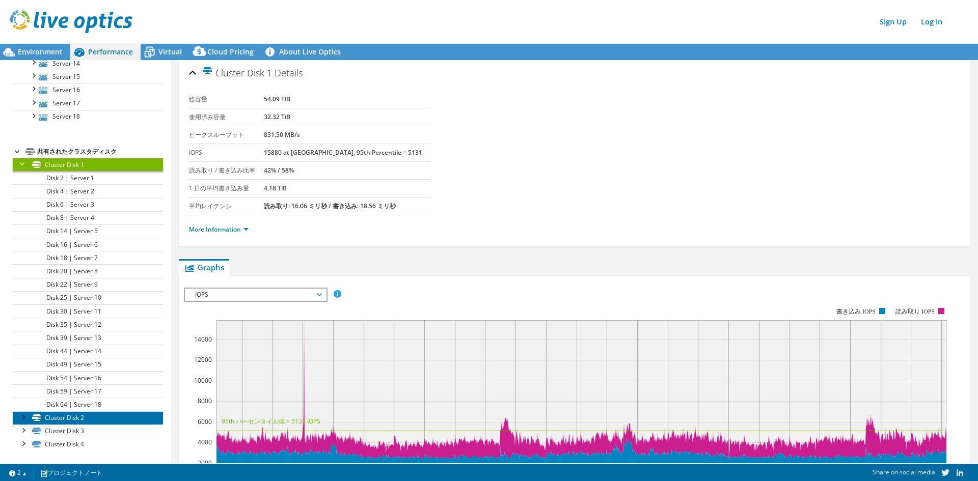
click at [95, 421] on link "Cluster Disk 2" at bounding box center [88, 417] width 150 height 13
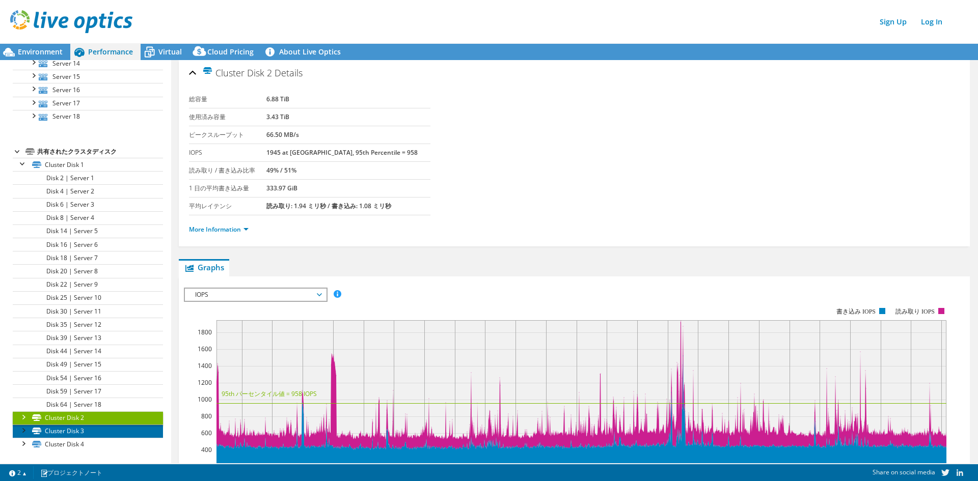
click at [90, 437] on link "Cluster Disk 3" at bounding box center [88, 431] width 150 height 13
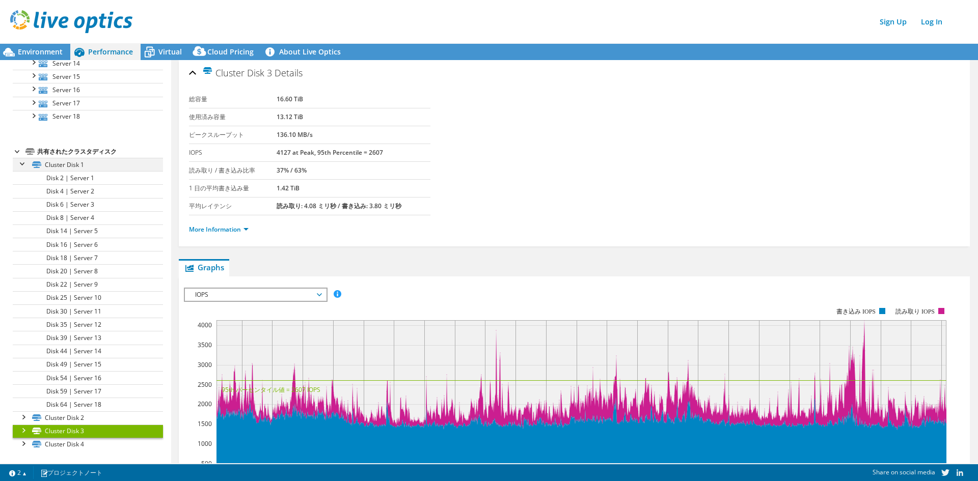
click at [22, 163] on div at bounding box center [23, 163] width 10 height 10
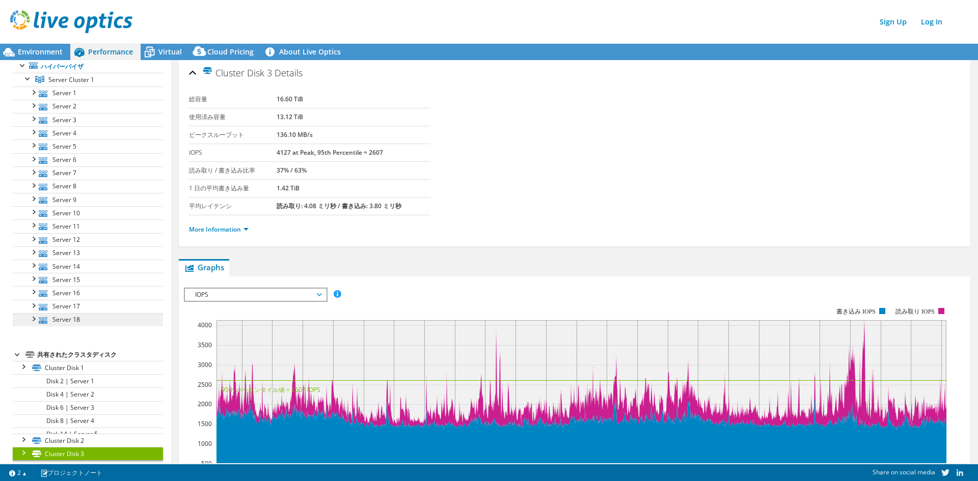
scroll to position [25, 0]
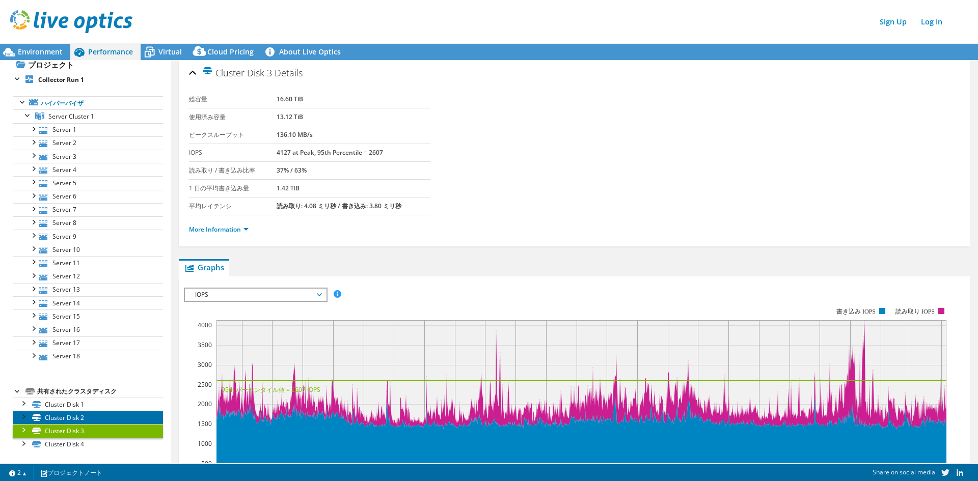
click at [70, 421] on link "Cluster Disk 2" at bounding box center [88, 417] width 150 height 13
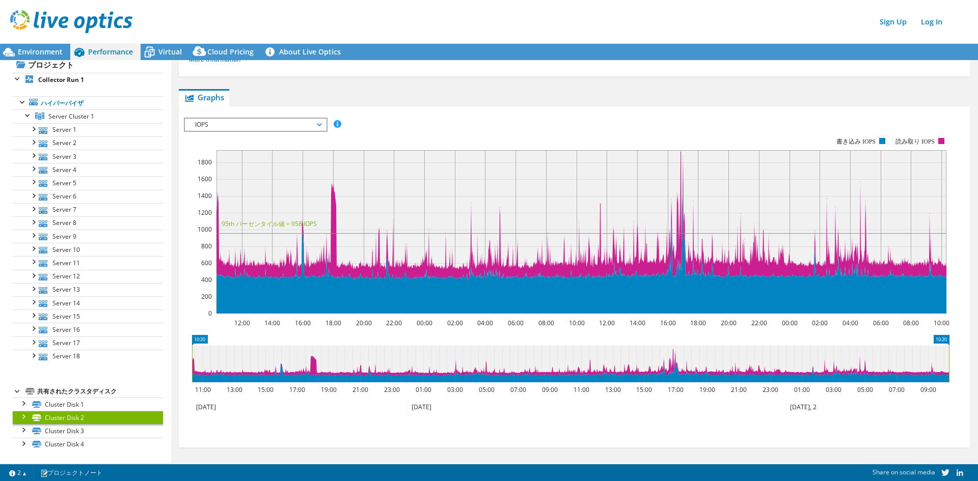
scroll to position [172, 0]
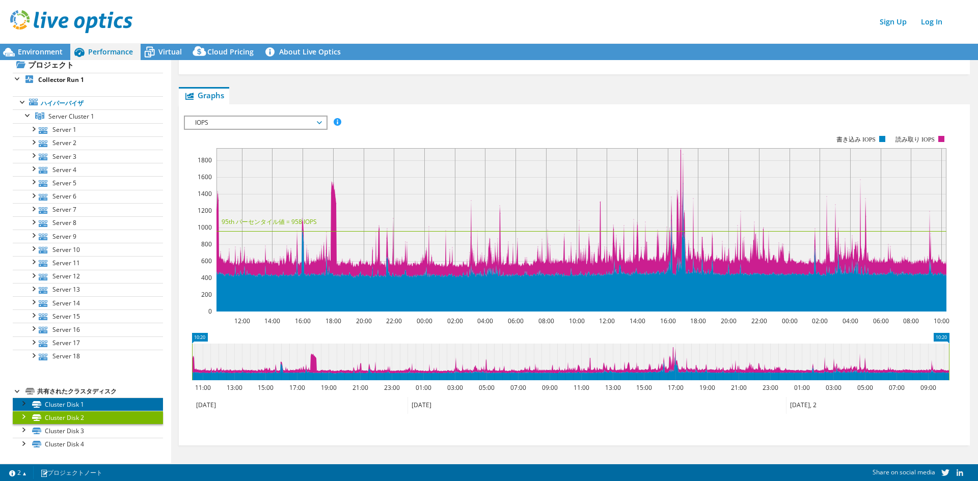
click at [85, 405] on link "Cluster Disk 1" at bounding box center [88, 404] width 150 height 13
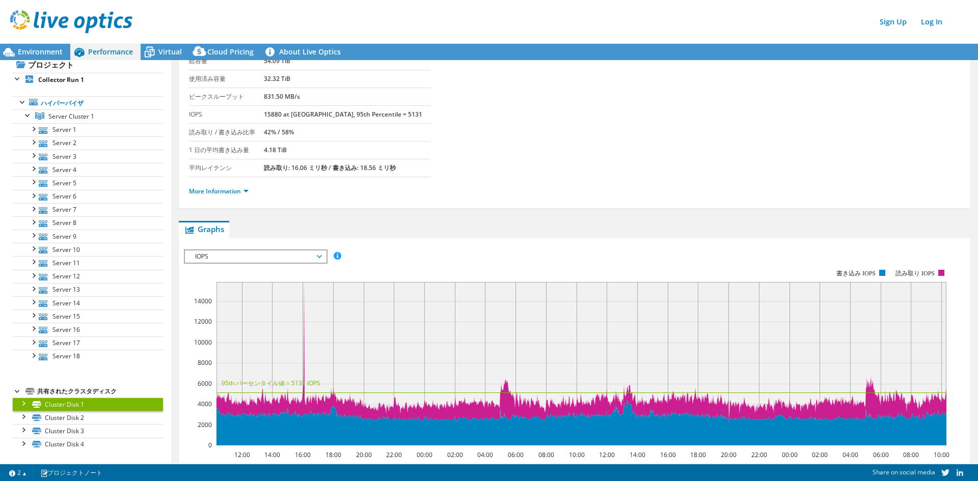
scroll to position [0, 0]
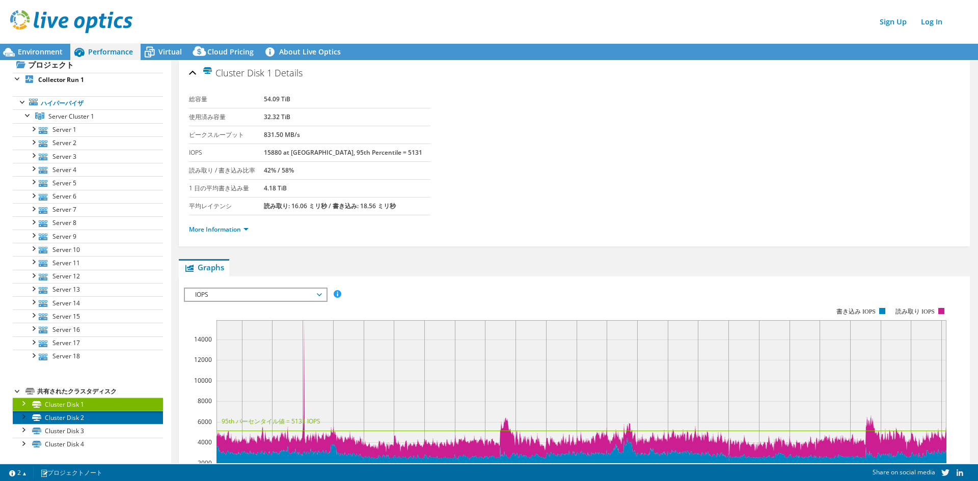
click at [84, 419] on link "Cluster Disk 2" at bounding box center [88, 417] width 150 height 13
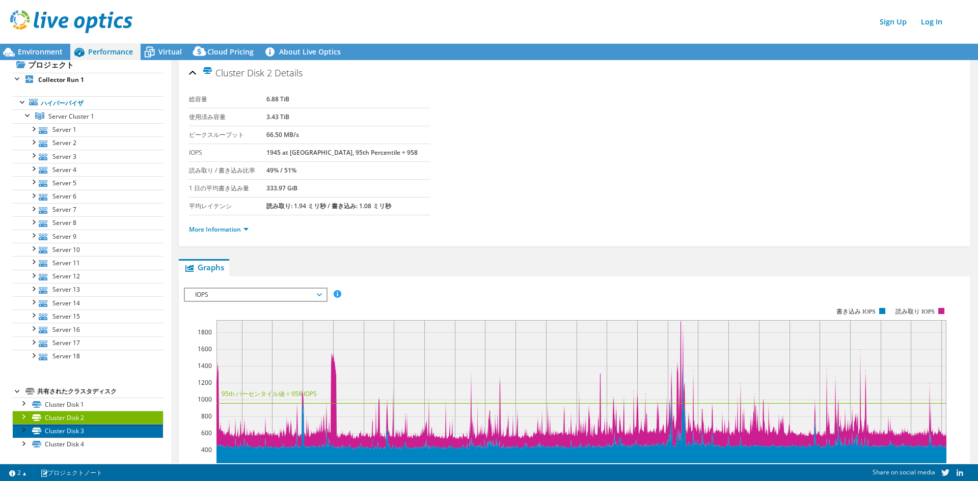
click at [100, 435] on link "Cluster Disk 3" at bounding box center [88, 430] width 150 height 13
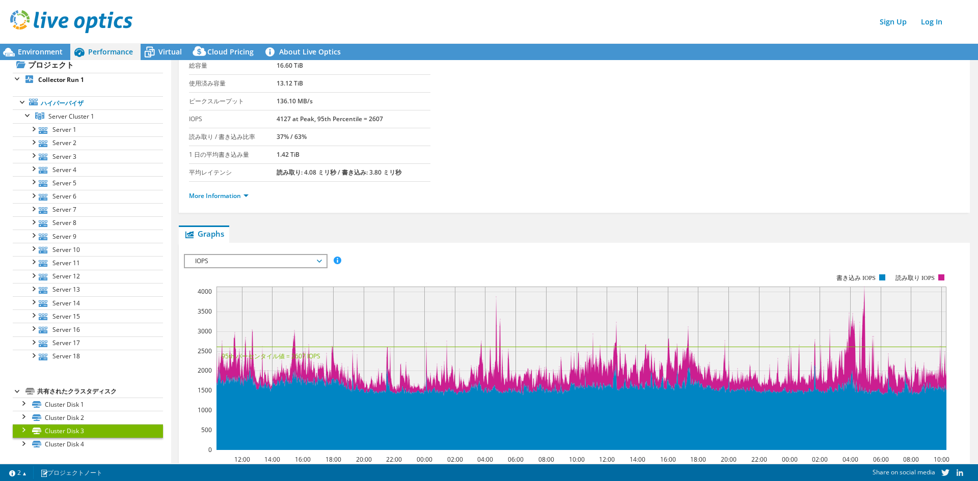
scroll to position [51, 0]
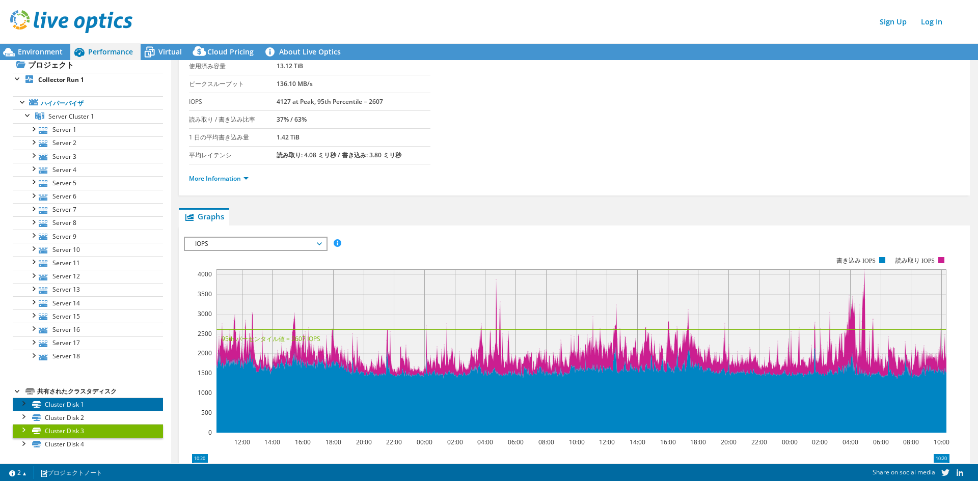
click at [78, 407] on link "Cluster Disk 1" at bounding box center [88, 404] width 150 height 13
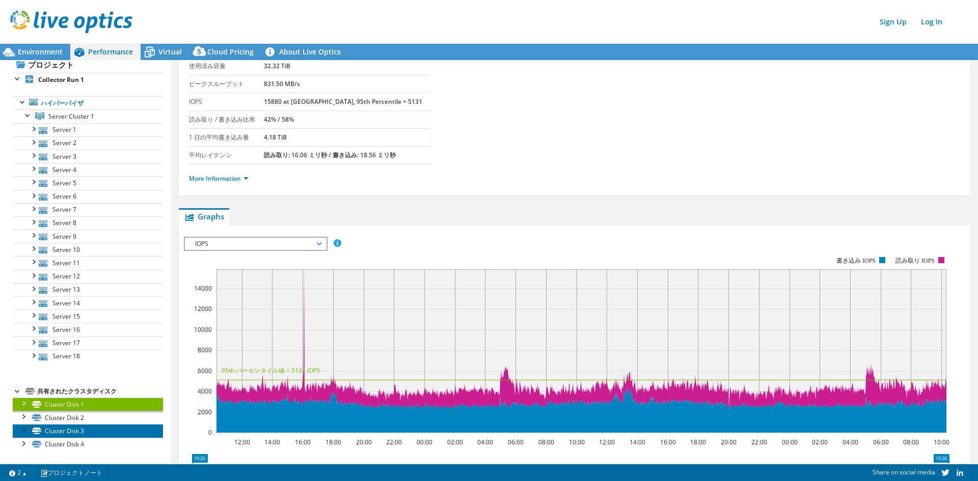
click at [87, 432] on link "Cluster Disk 3" at bounding box center [88, 430] width 150 height 13
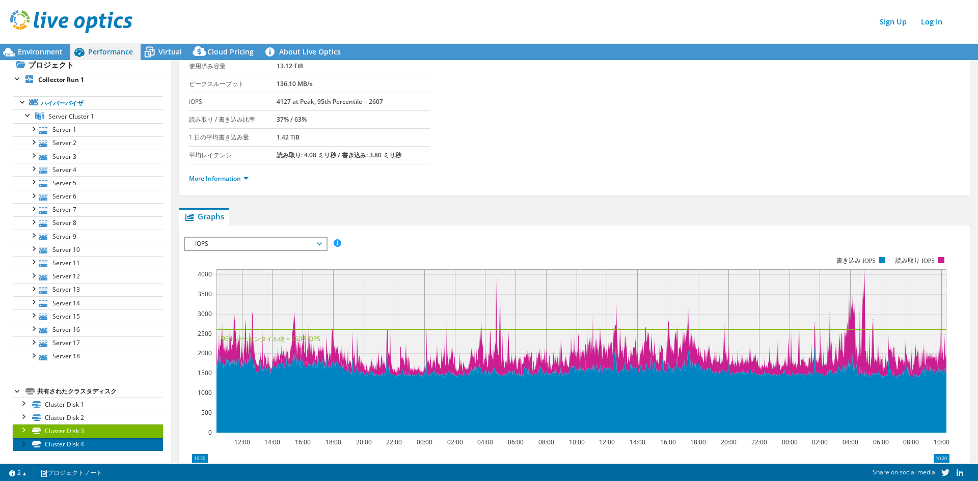
click at [67, 441] on link "Cluster Disk 4" at bounding box center [88, 444] width 150 height 13
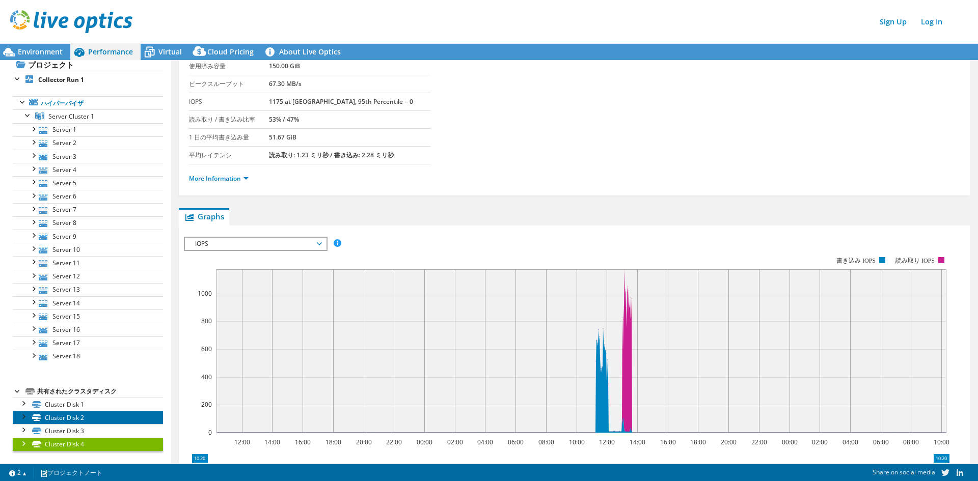
click at [78, 417] on link "Cluster Disk 2" at bounding box center [88, 417] width 150 height 13
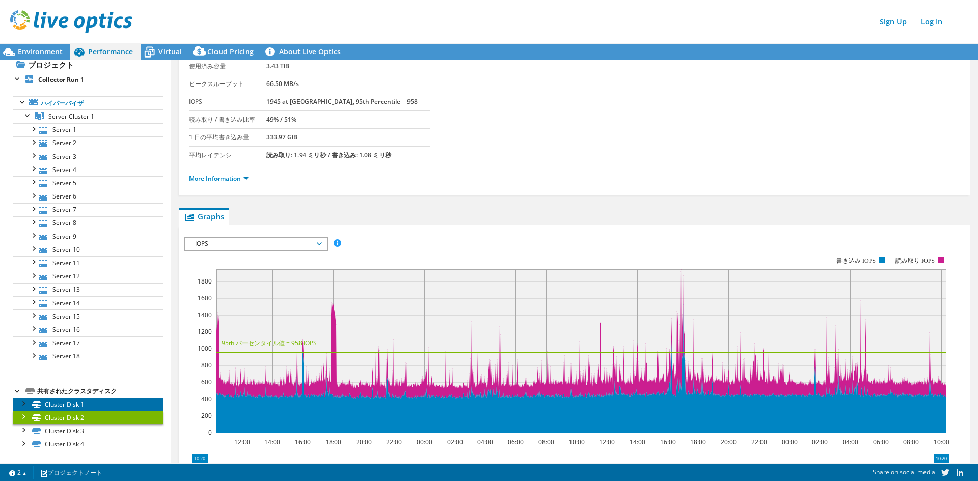
click at [95, 402] on link "Cluster Disk 1" at bounding box center [88, 404] width 150 height 13
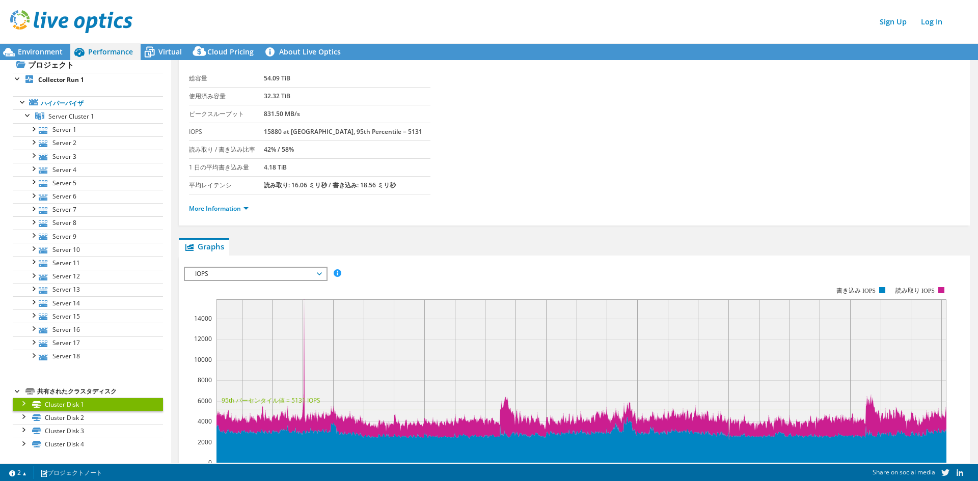
scroll to position [0, 0]
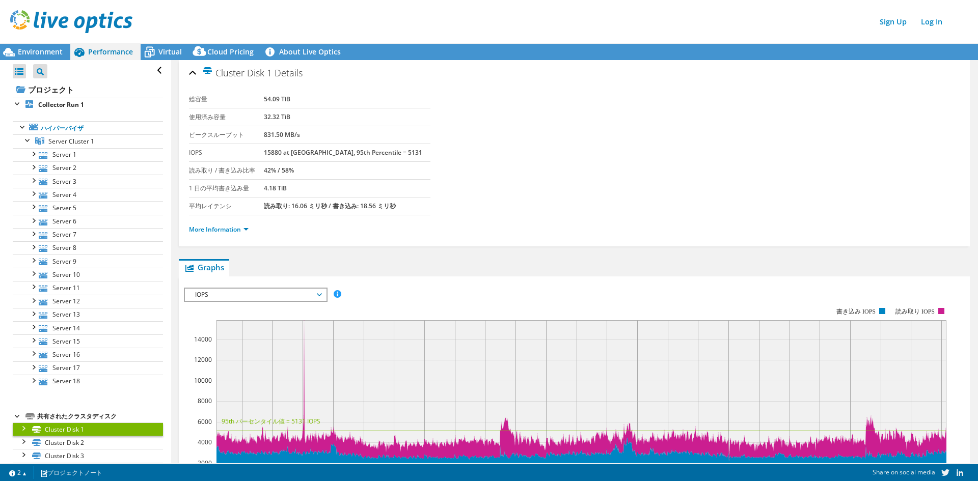
scroll to position [25, 0]
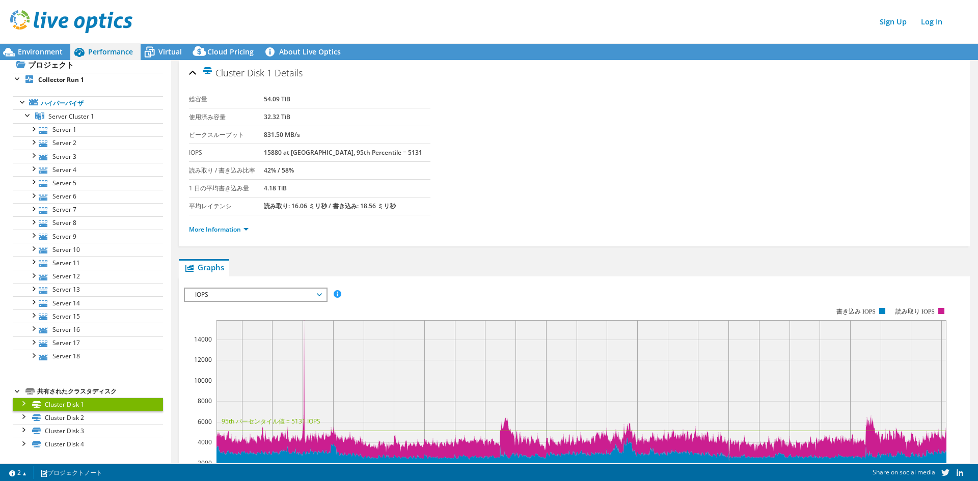
click at [681, 261] on ul "Graphs Servers Inventory Hypervisor Disks Cluster Disks Installed Applications" at bounding box center [574, 267] width 791 height 17
click at [57, 127] on link "Server 1" at bounding box center [88, 129] width 150 height 13
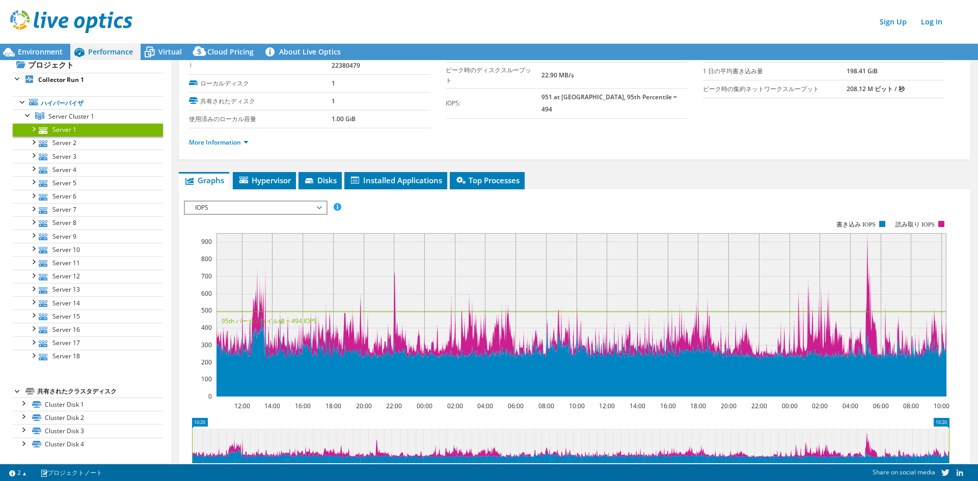
scroll to position [102, 0]
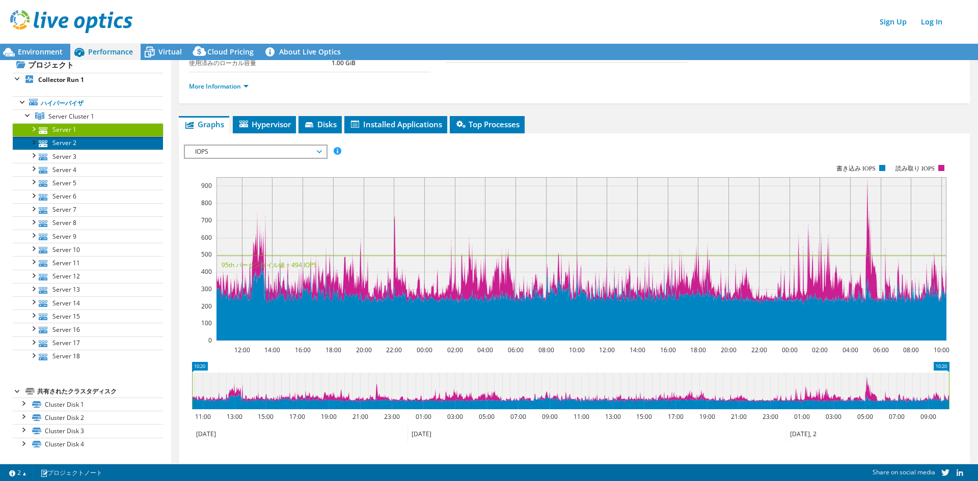
click at [78, 144] on link "Server 2" at bounding box center [88, 142] width 150 height 13
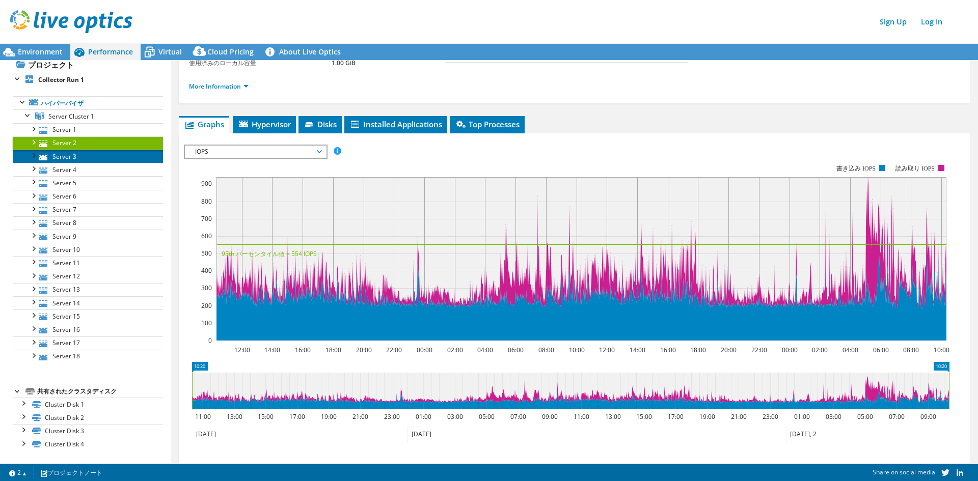
click at [76, 161] on link "Server 3" at bounding box center [88, 156] width 150 height 13
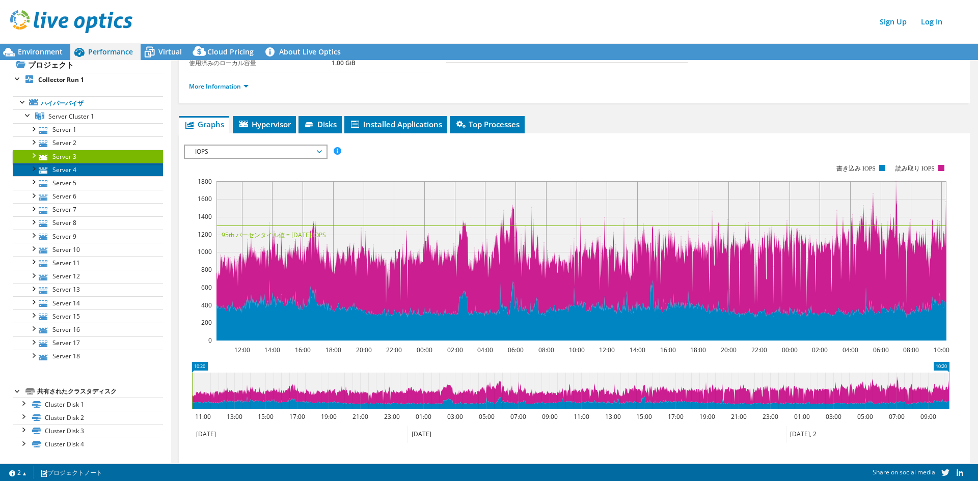
click at [75, 172] on link "Server 4" at bounding box center [88, 169] width 150 height 13
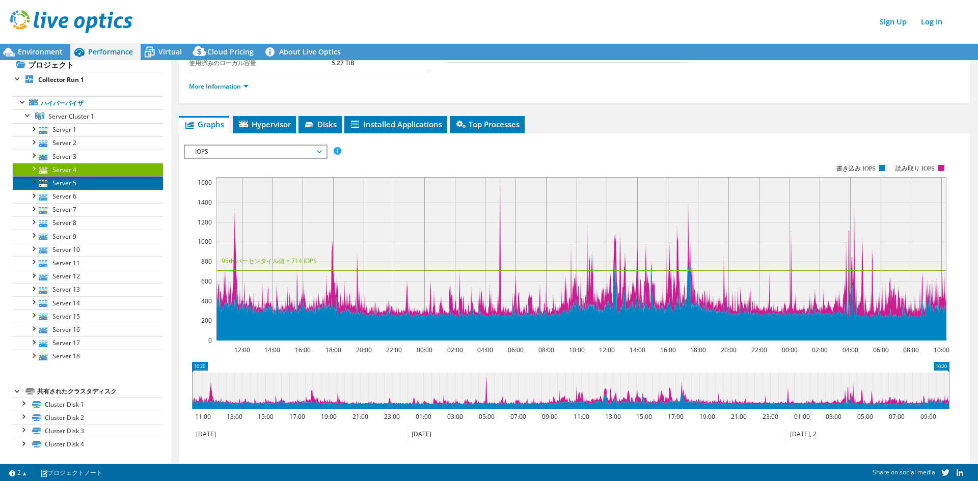
click at [78, 183] on link "Server 5" at bounding box center [88, 182] width 150 height 13
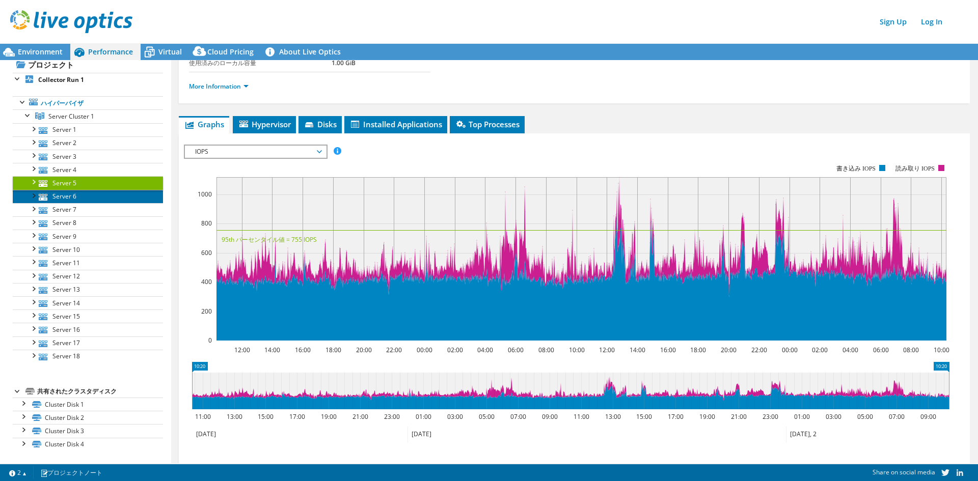
click at [78, 197] on link "Server 6" at bounding box center [88, 196] width 150 height 13
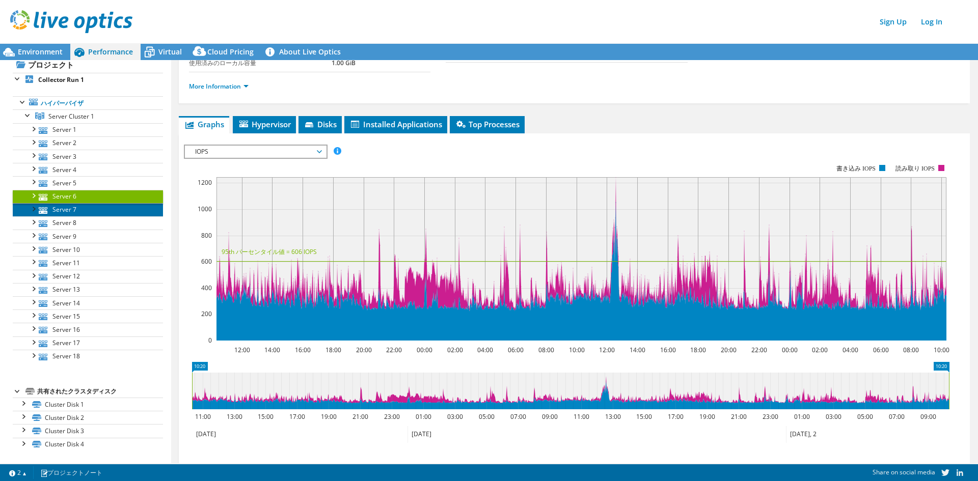
click at [77, 208] on link "Server 7" at bounding box center [88, 209] width 150 height 13
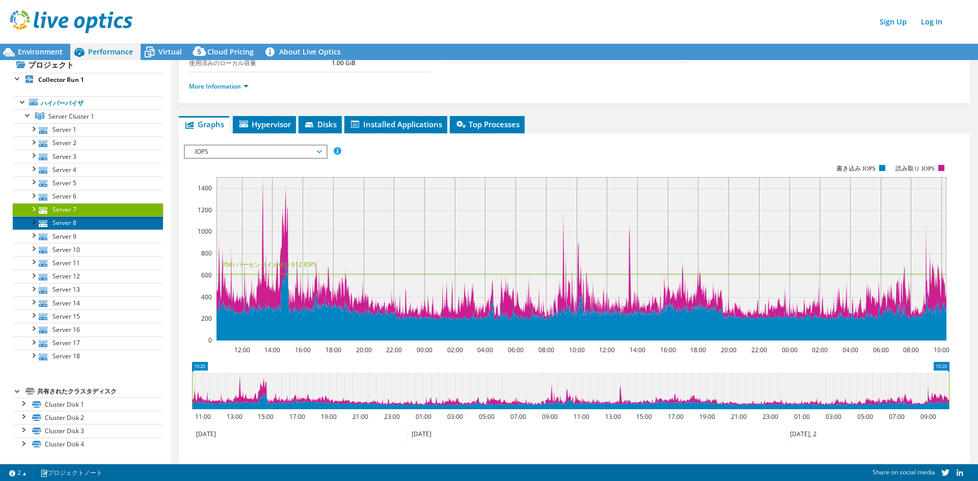
click at [78, 228] on link "Server 8" at bounding box center [88, 222] width 150 height 13
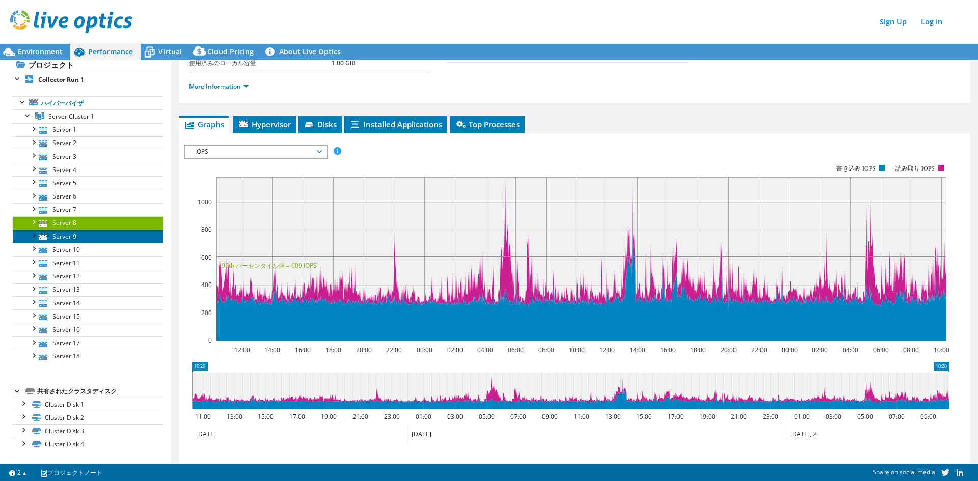
click at [78, 237] on link "Server 9" at bounding box center [88, 236] width 150 height 13
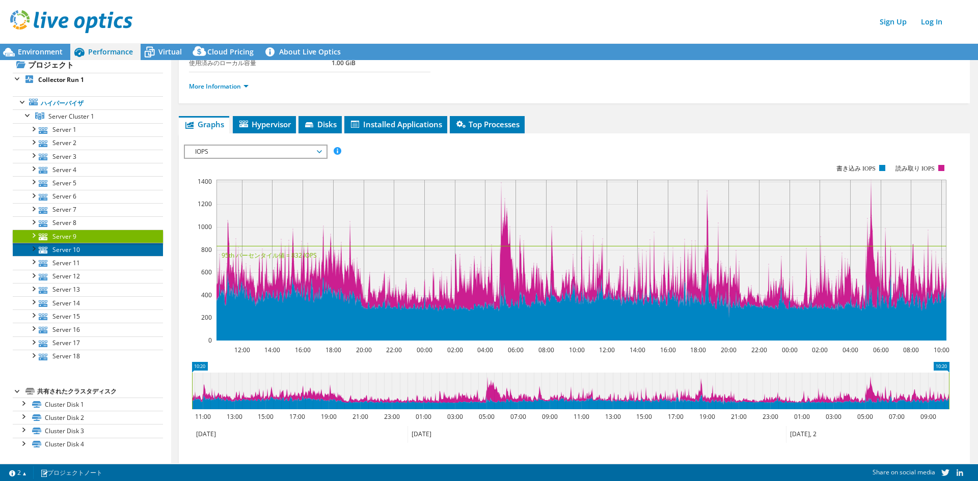
click at [86, 251] on link "Server 10" at bounding box center [88, 249] width 150 height 13
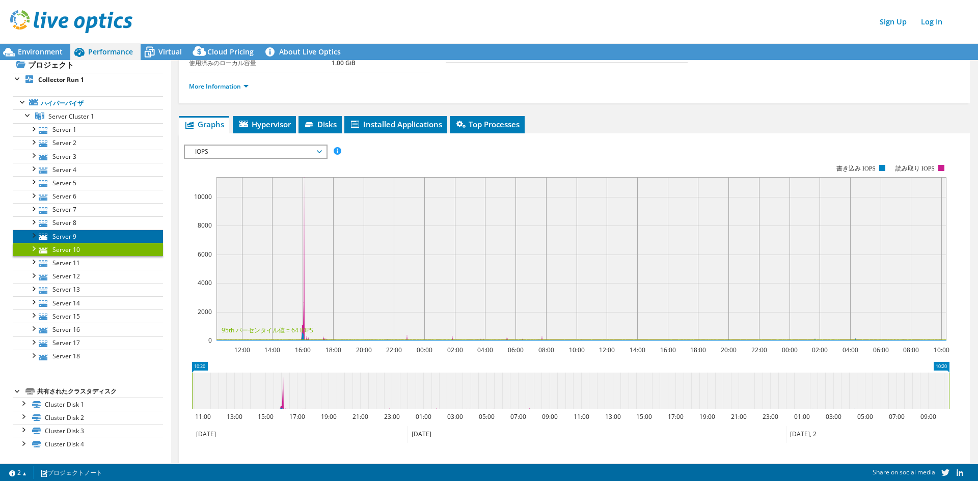
click at [96, 232] on link "Server 9" at bounding box center [88, 236] width 150 height 13
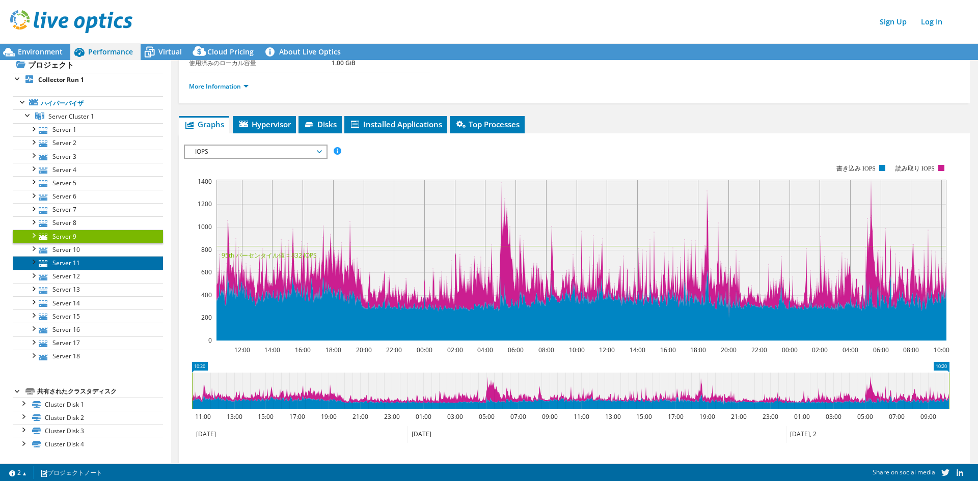
click at [103, 266] on link "Server 11" at bounding box center [88, 262] width 150 height 13
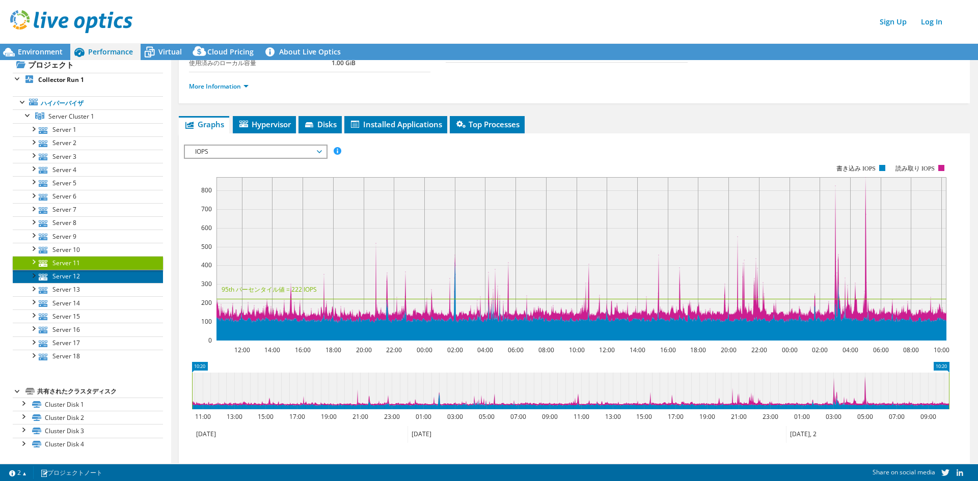
click at [99, 281] on link "Server 12" at bounding box center [88, 276] width 150 height 13
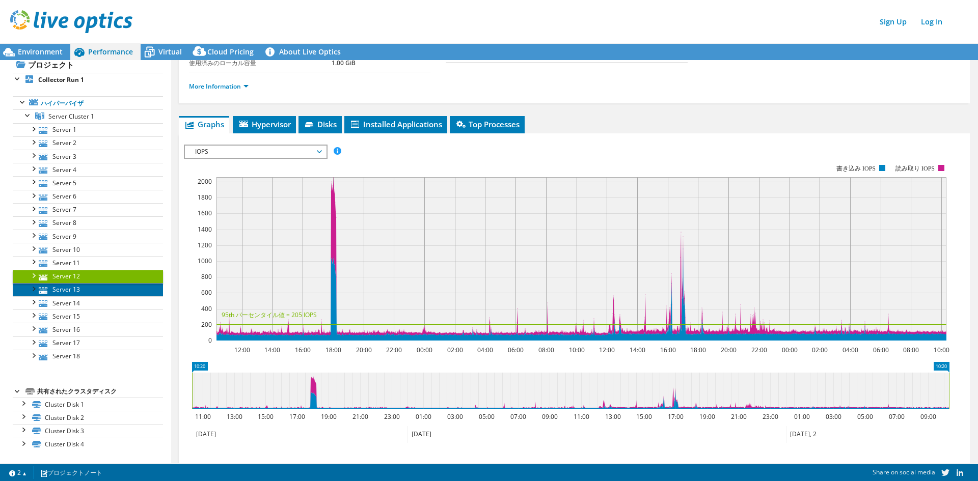
click at [99, 289] on link "Server 13" at bounding box center [88, 289] width 150 height 13
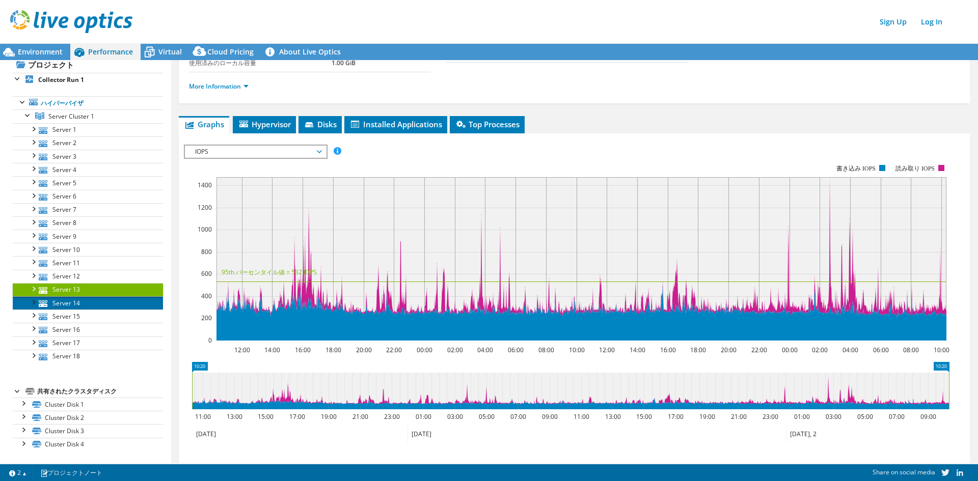
click at [98, 302] on link "Server 14" at bounding box center [88, 302] width 150 height 13
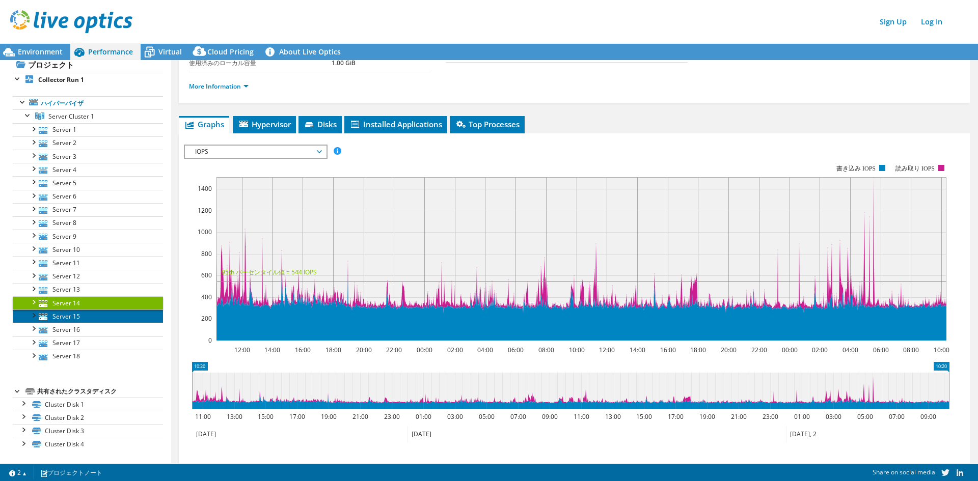
click at [97, 317] on link "Server 15" at bounding box center [88, 316] width 150 height 13
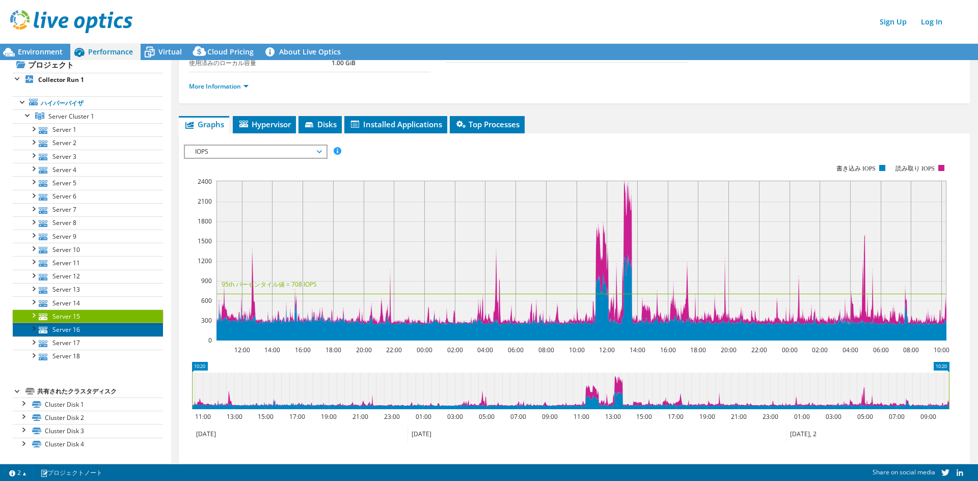
click at [96, 329] on link "Server 16" at bounding box center [88, 329] width 150 height 13
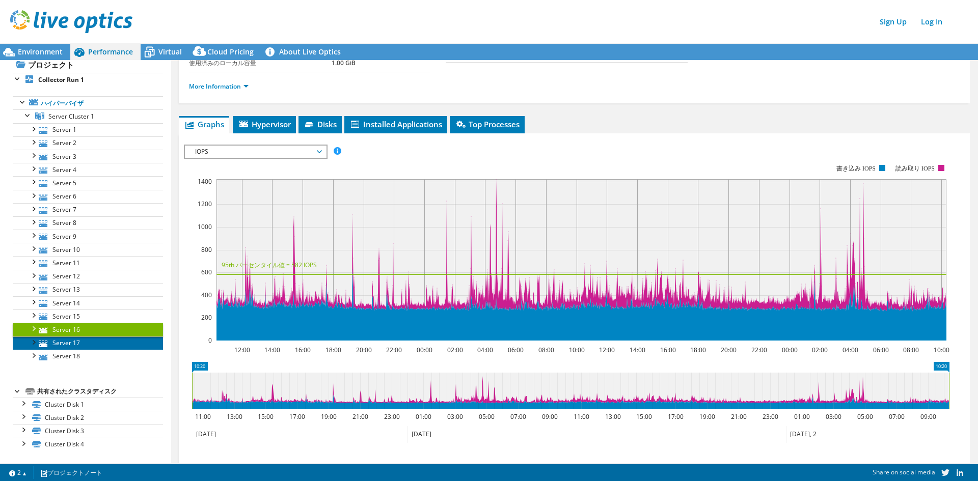
click at [94, 342] on link "Server 17" at bounding box center [88, 343] width 150 height 13
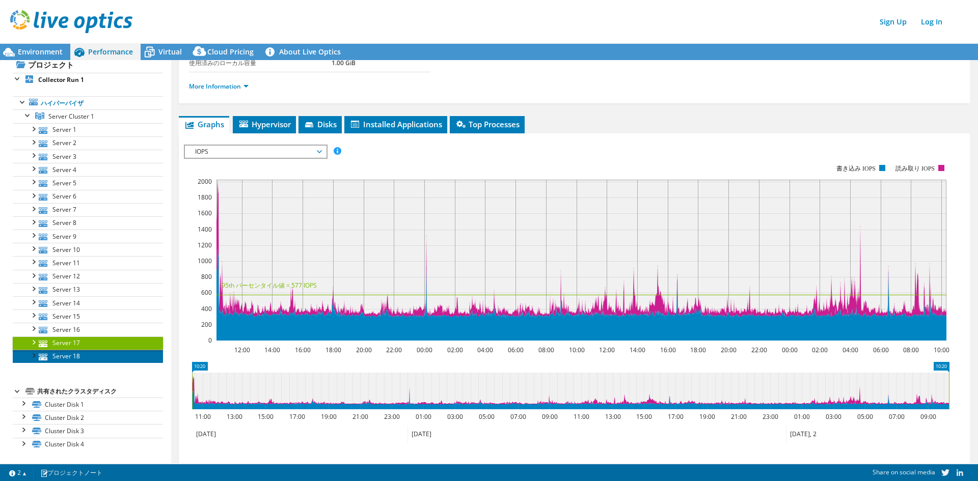
click at [93, 360] on link "Server 18" at bounding box center [88, 356] width 150 height 13
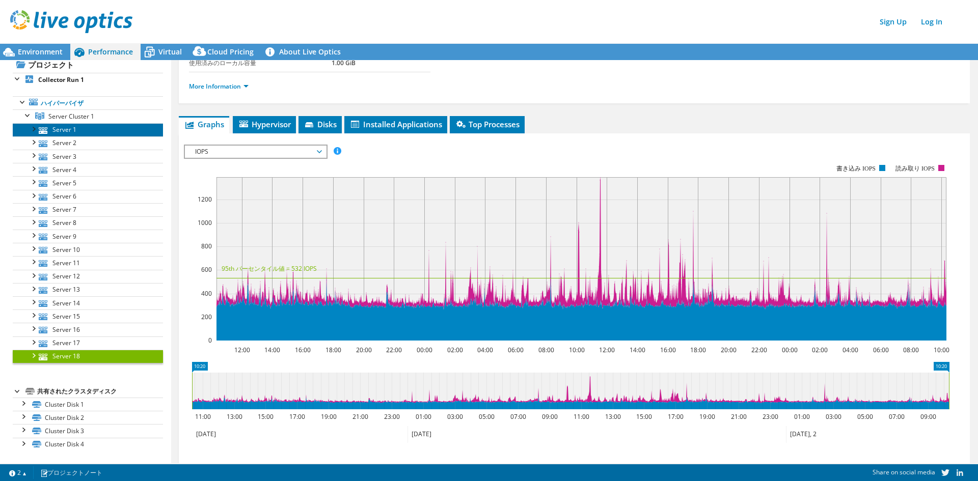
click at [113, 129] on link "Server 1" at bounding box center [88, 129] width 150 height 13
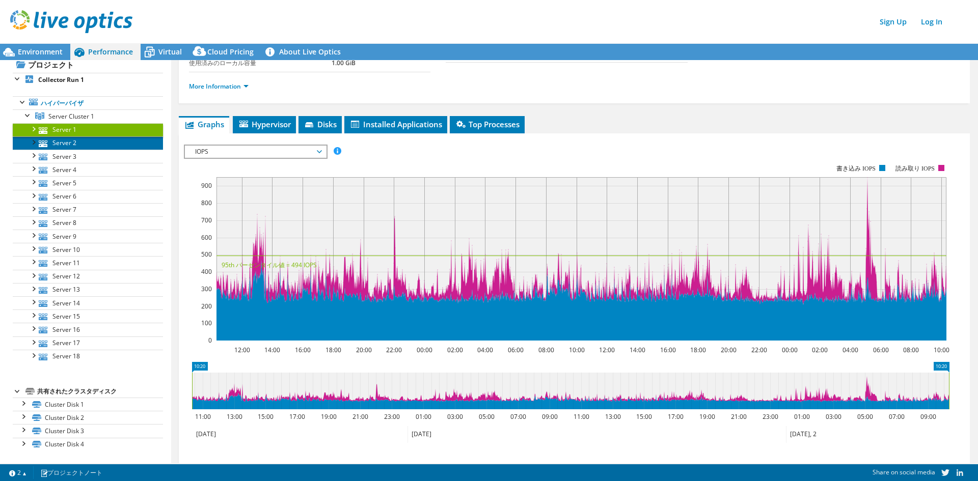
click at [106, 148] on link "Server 2" at bounding box center [88, 142] width 150 height 13
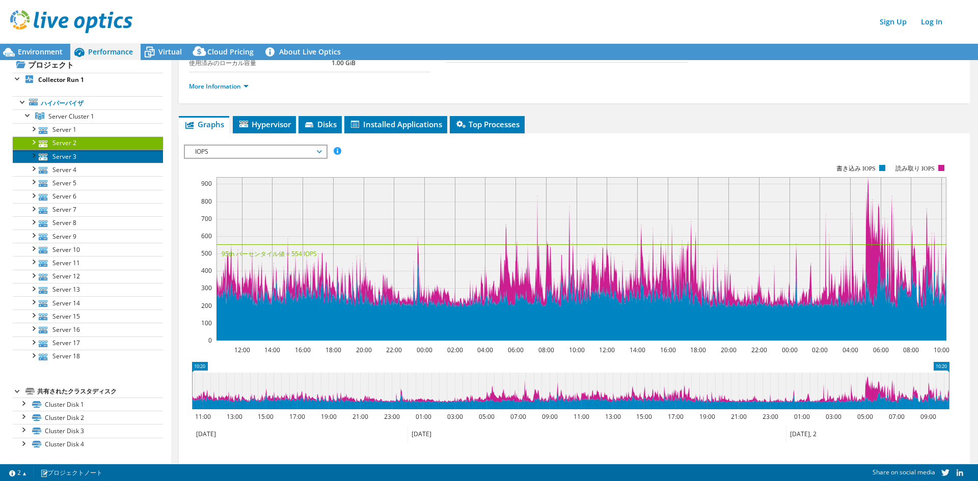
click at [103, 157] on link "Server 3" at bounding box center [88, 156] width 150 height 13
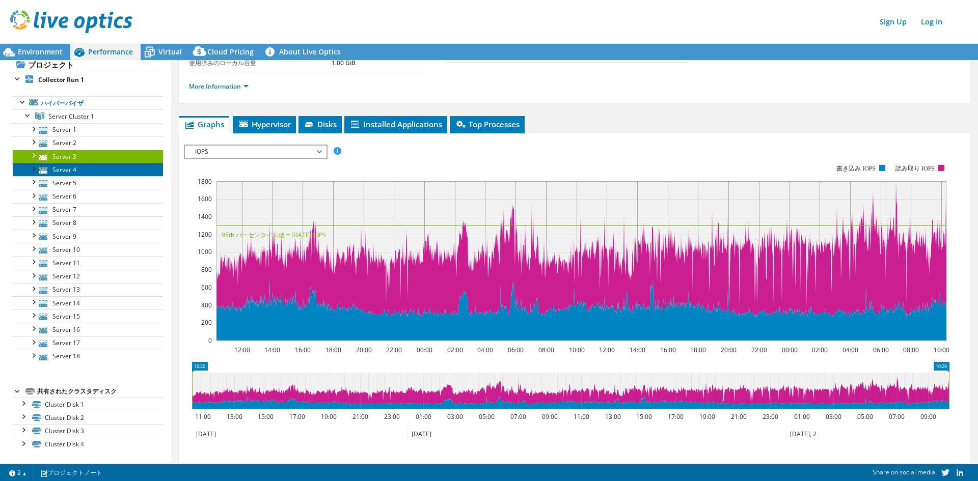
click at [111, 171] on link "Server 4" at bounding box center [88, 169] width 150 height 13
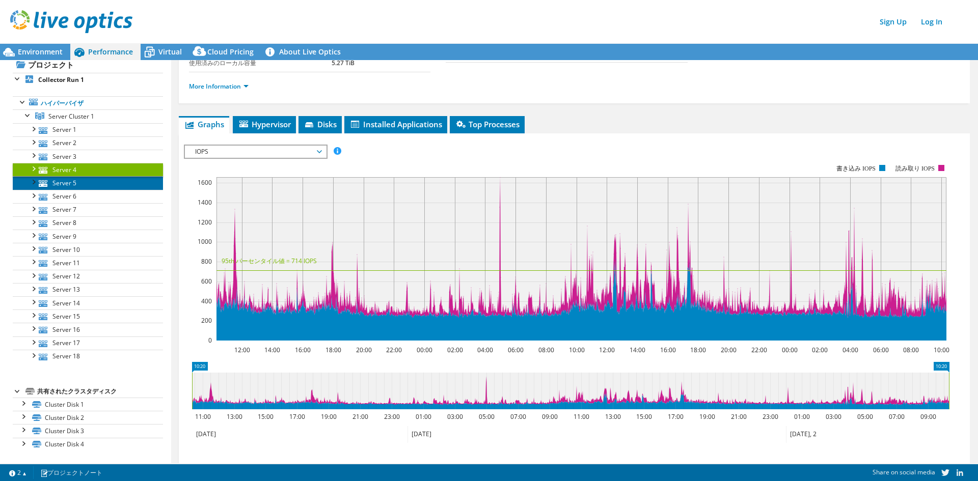
click at [101, 184] on link "Server 5" at bounding box center [88, 182] width 150 height 13
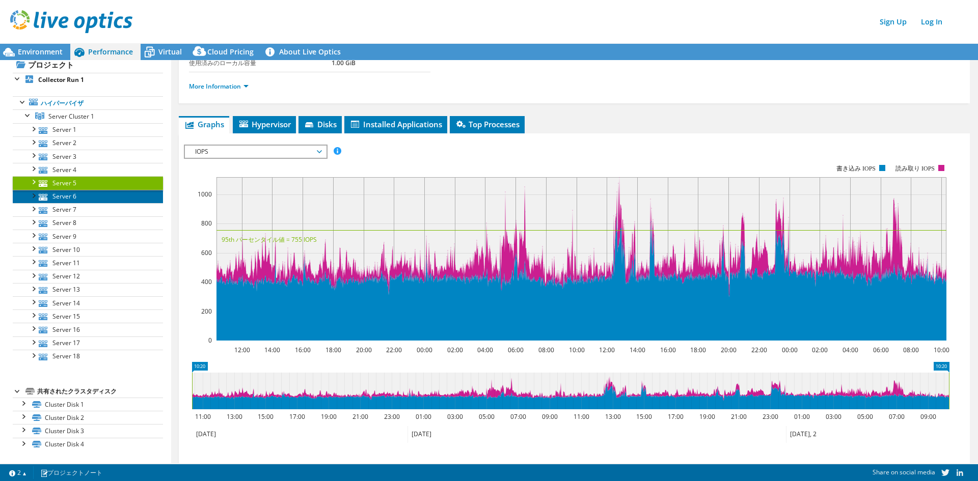
click at [91, 196] on link "Server 6" at bounding box center [88, 196] width 150 height 13
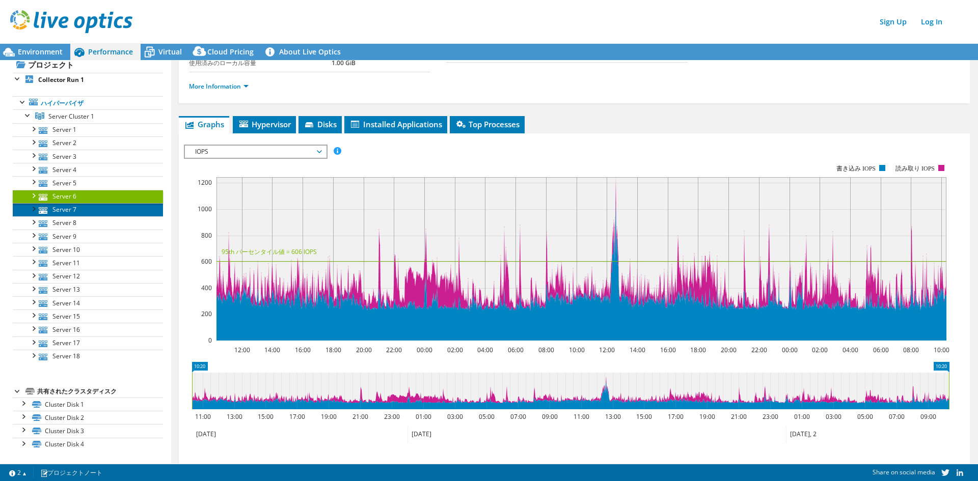
click at [91, 207] on link "Server 7" at bounding box center [88, 209] width 150 height 13
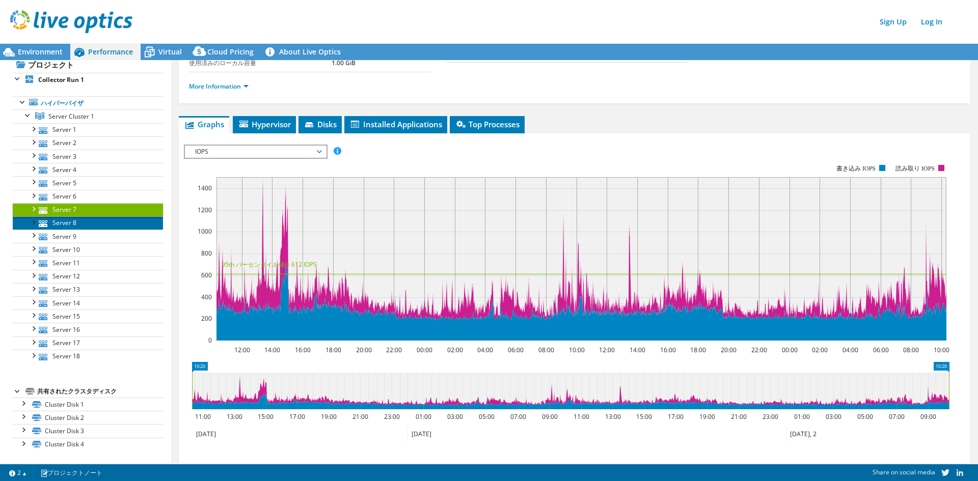
click at [89, 227] on link "Server 8" at bounding box center [88, 222] width 150 height 13
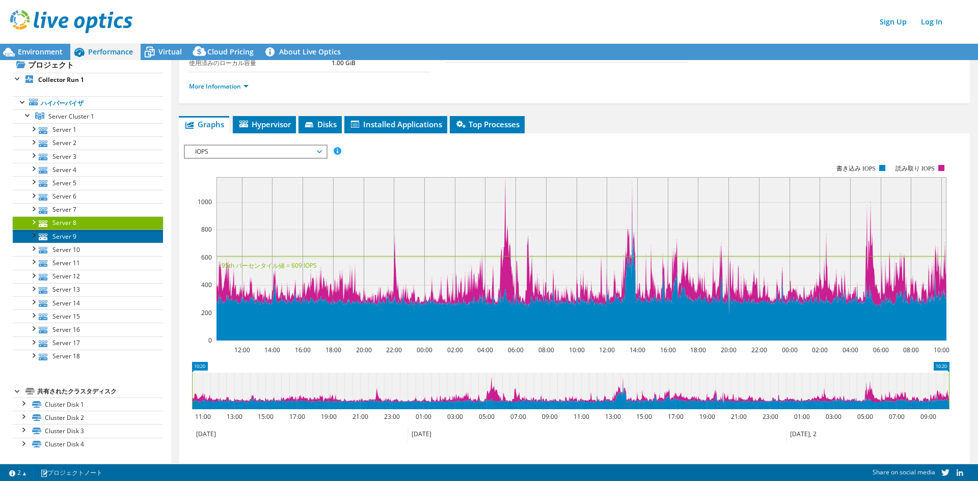
click at [88, 239] on link "Server 9" at bounding box center [88, 236] width 150 height 13
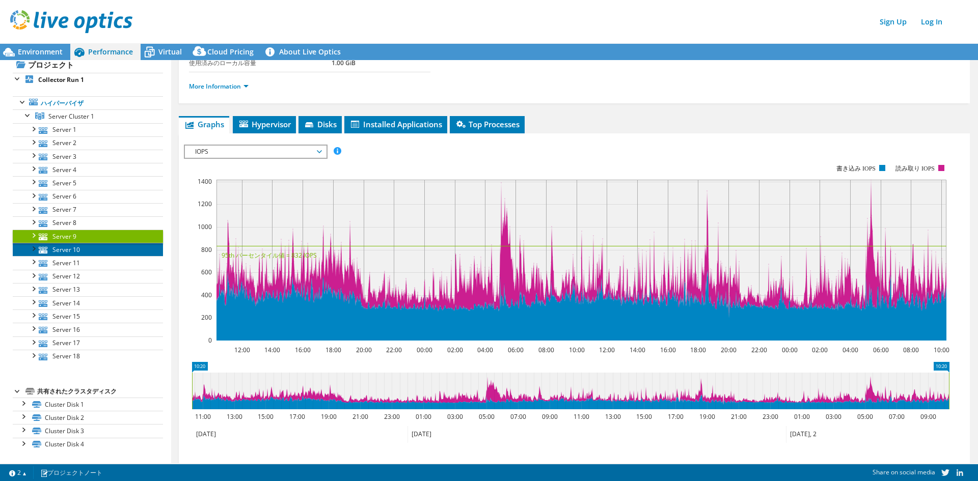
click at [87, 248] on link "Server 10" at bounding box center [88, 249] width 150 height 13
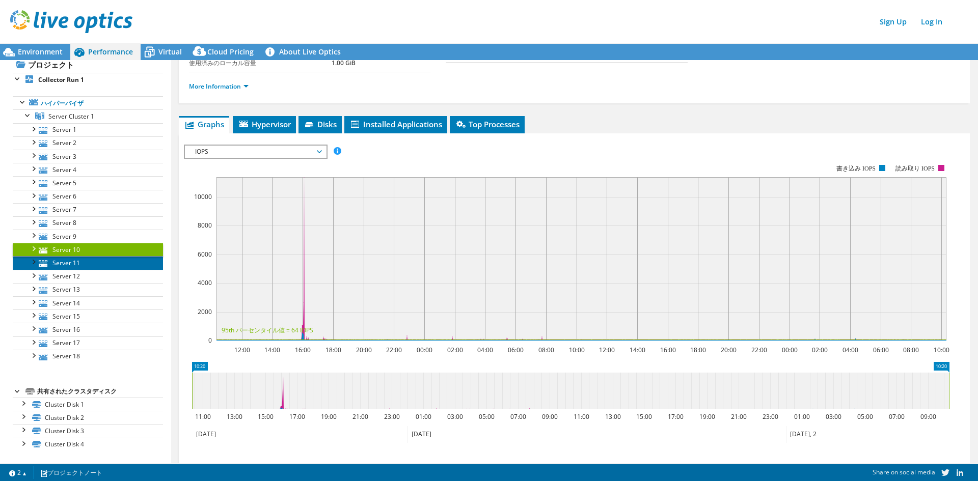
click at [90, 263] on link "Server 11" at bounding box center [88, 262] width 150 height 13
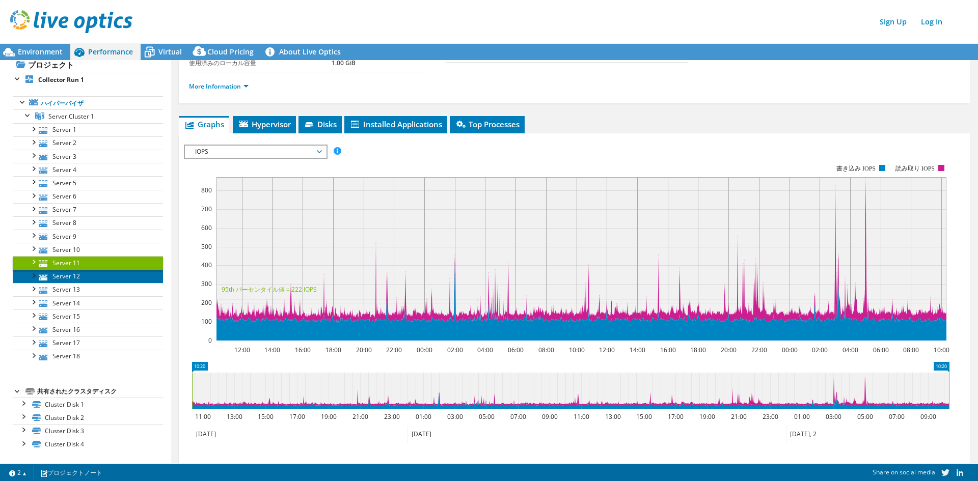
click at [89, 274] on link "Server 12" at bounding box center [88, 276] width 150 height 13
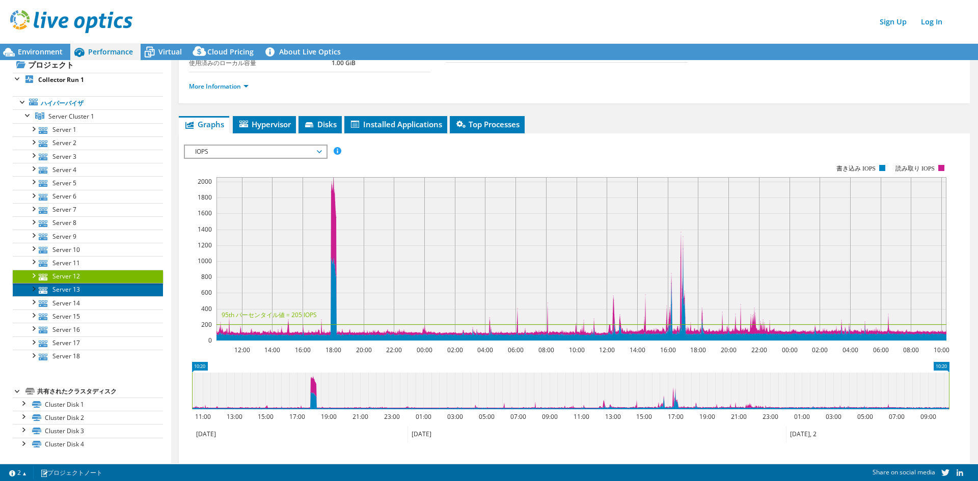
click at [88, 290] on link "Server 13" at bounding box center [88, 289] width 150 height 13
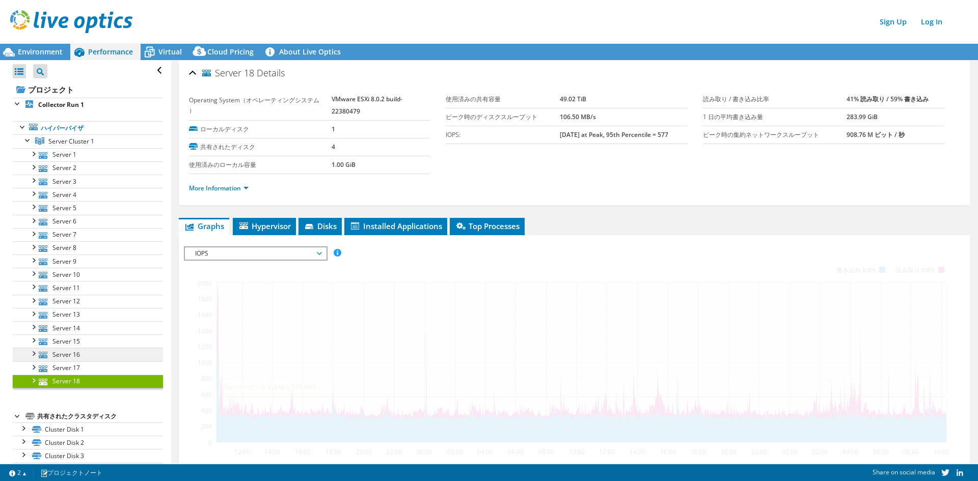
scroll to position [102, 0]
